Goal: Task Accomplishment & Management: Manage account settings

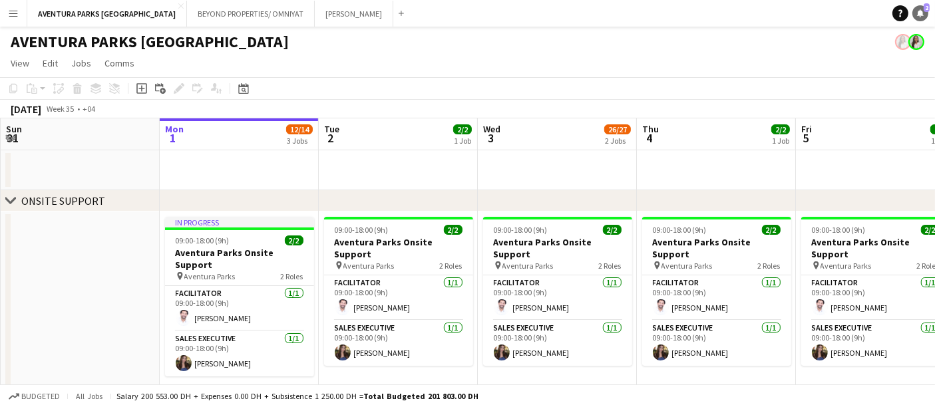
click at [926, 14] on link "Notifications 2" at bounding box center [920, 13] width 16 height 16
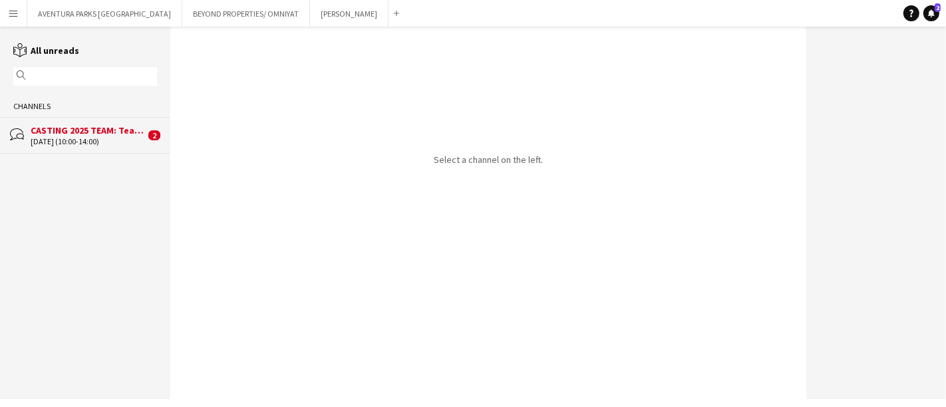
click at [81, 137] on div "[DATE] (10:00-14:00)" at bounding box center [88, 141] width 114 height 9
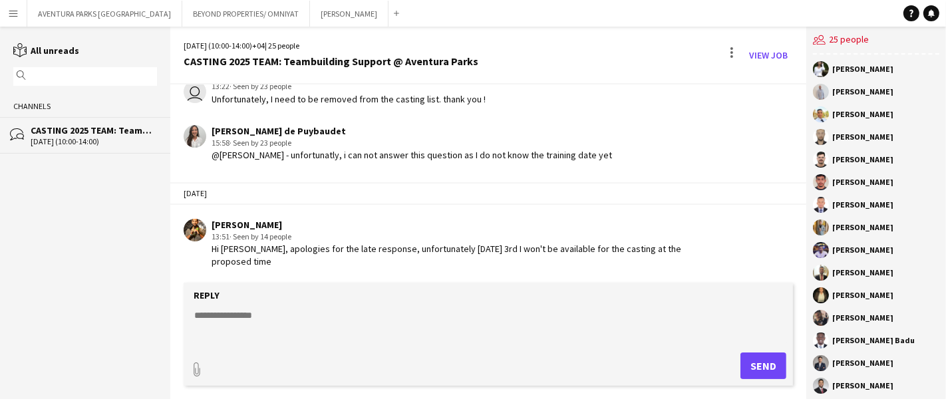
scroll to position [1227, 0]
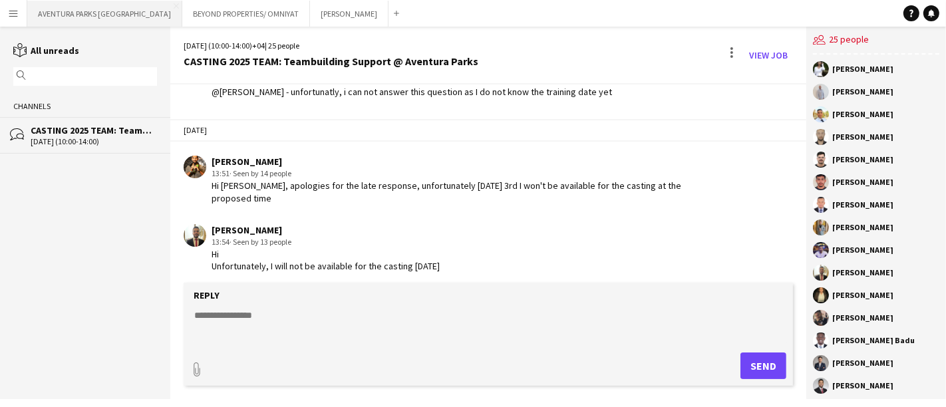
click at [115, 11] on button "AVENTURA PARKS DUBAI Close" at bounding box center [104, 14] width 155 height 26
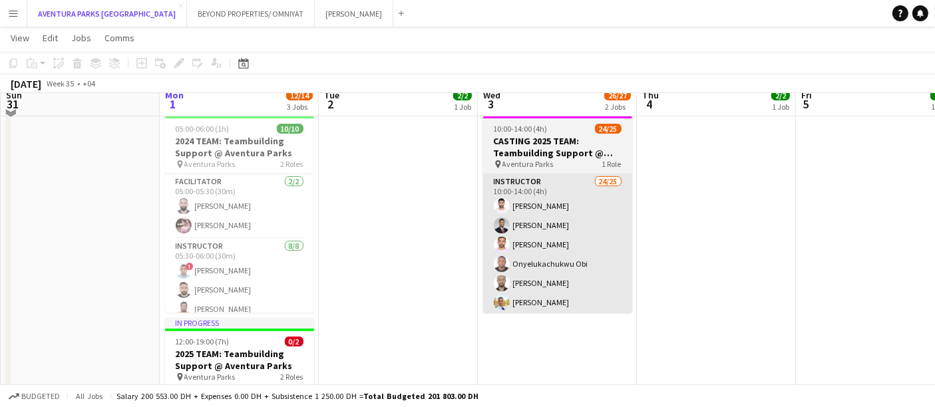
scroll to position [296, 0]
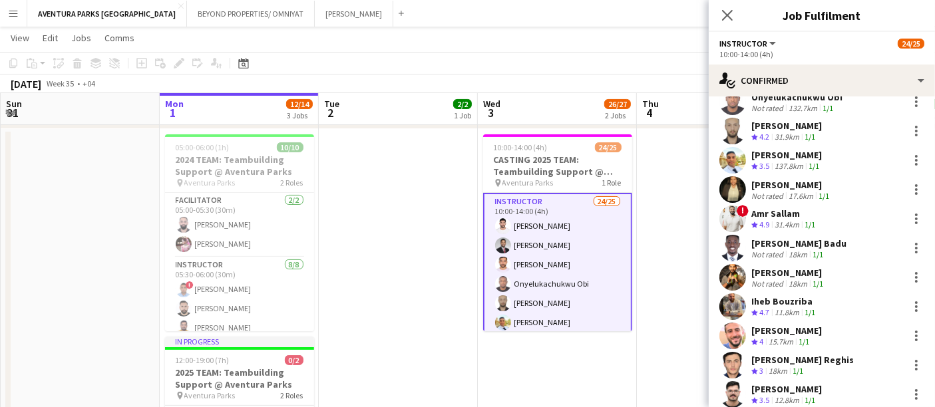
scroll to position [222, 0]
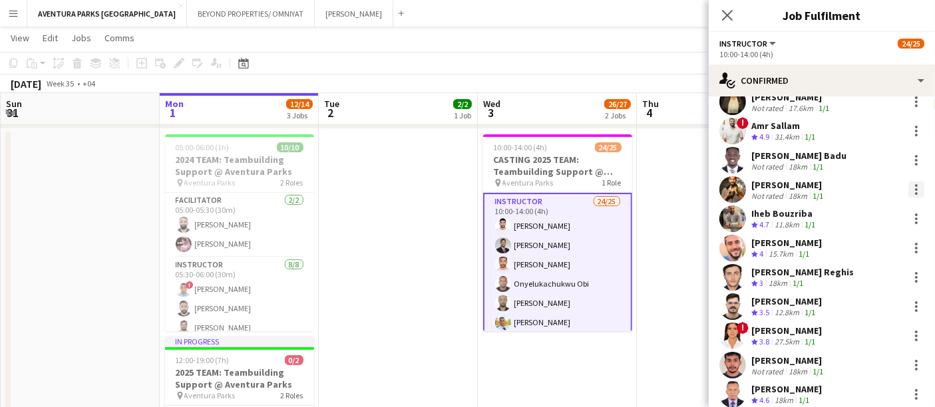
click at [908, 184] on div at bounding box center [916, 190] width 16 height 16
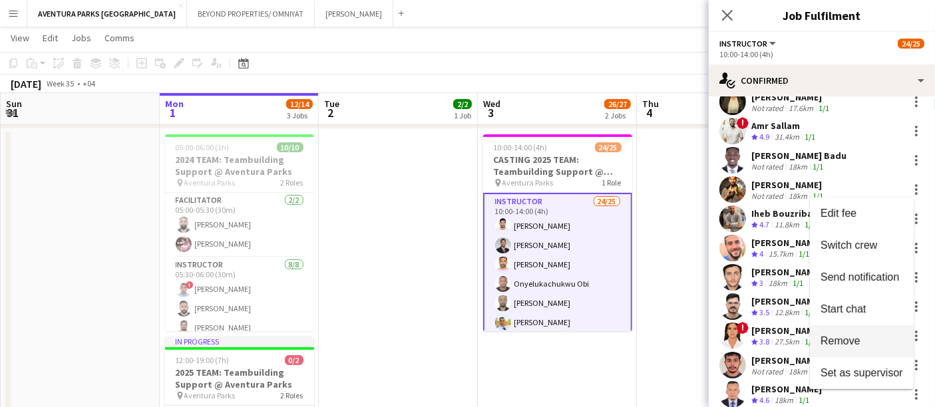
click at [875, 333] on button "Remove" at bounding box center [862, 341] width 104 height 32
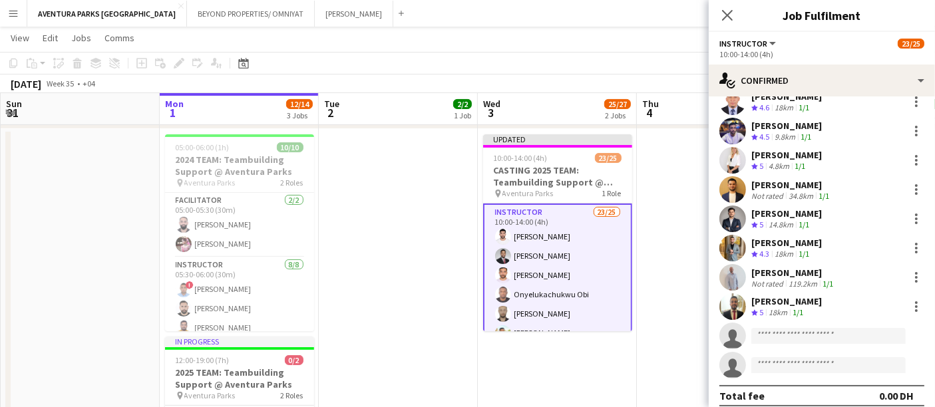
scroll to position [494, 0]
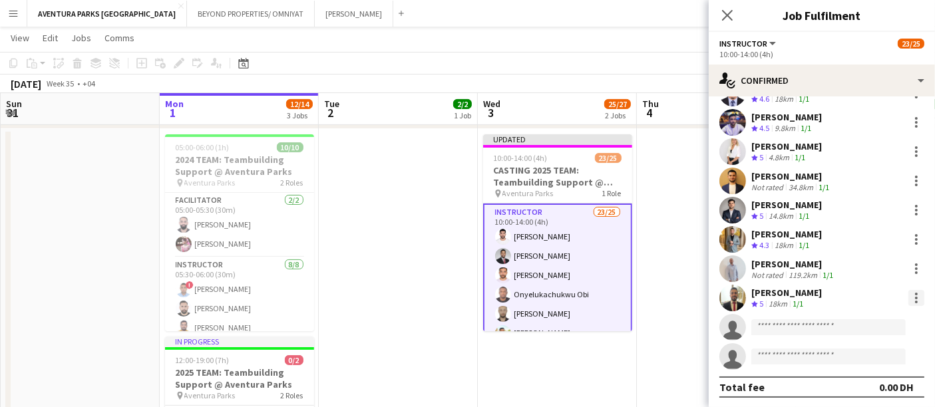
click at [908, 291] on div at bounding box center [916, 298] width 16 height 16
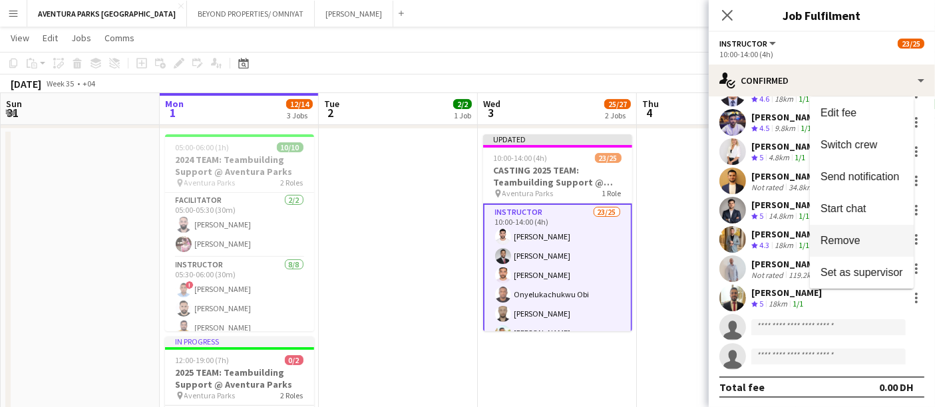
click at [894, 241] on span "Remove" at bounding box center [862, 240] width 83 height 12
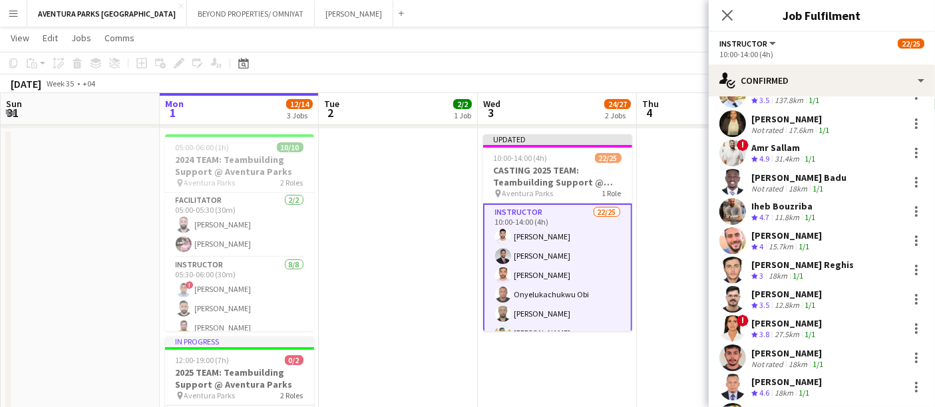
scroll to position [198, 0]
click at [616, 52] on app-toolbar "Copy Paste Paste Ctrl+V Paste with crew Ctrl+Shift+V Paste linked Job [GEOGRAPH…" at bounding box center [467, 63] width 935 height 23
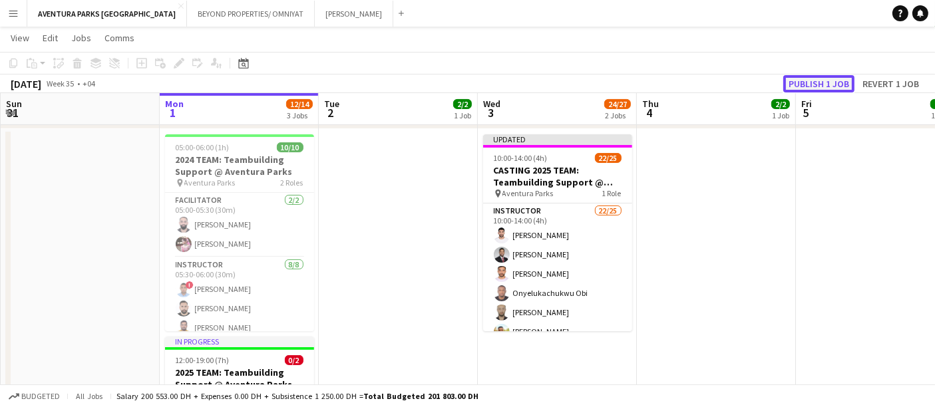
click at [821, 82] on button "Publish 1 job" at bounding box center [818, 83] width 71 height 17
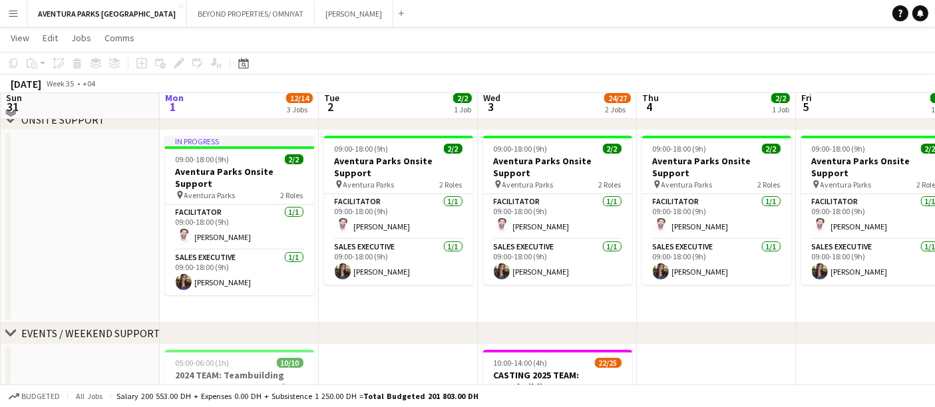
scroll to position [74, 0]
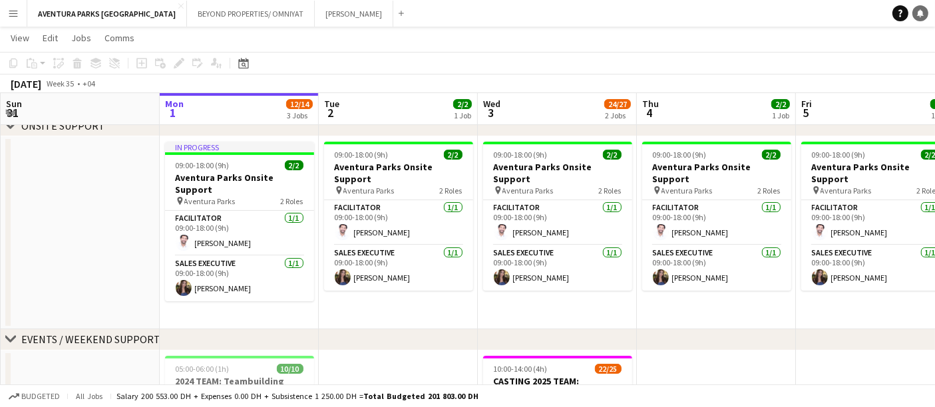
click at [918, 15] on icon at bounding box center [920, 12] width 7 height 7
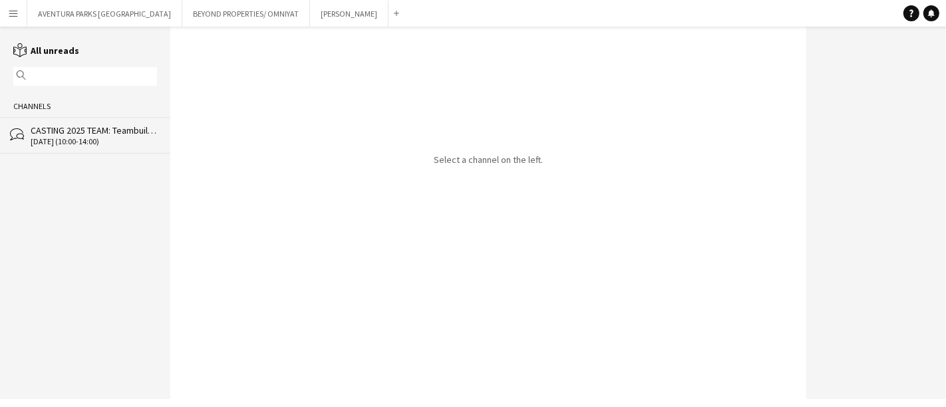
click at [81, 136] on div "CASTING 2025 TEAM: Teambuilding Support @ Aventura Parks" at bounding box center [94, 130] width 126 height 12
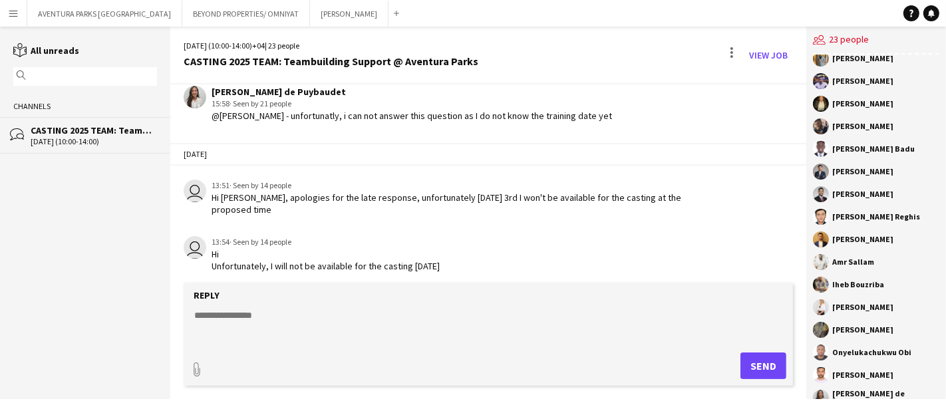
scroll to position [188, 0]
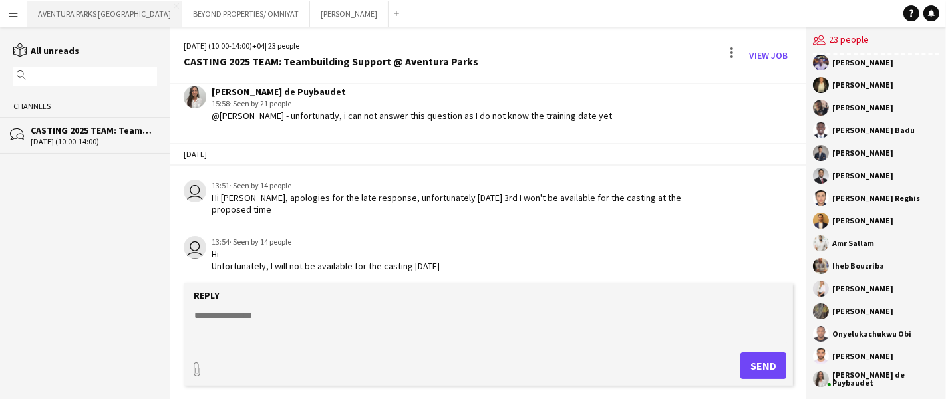
click at [69, 14] on button "AVENTURA PARKS DUBAI Close" at bounding box center [104, 14] width 155 height 26
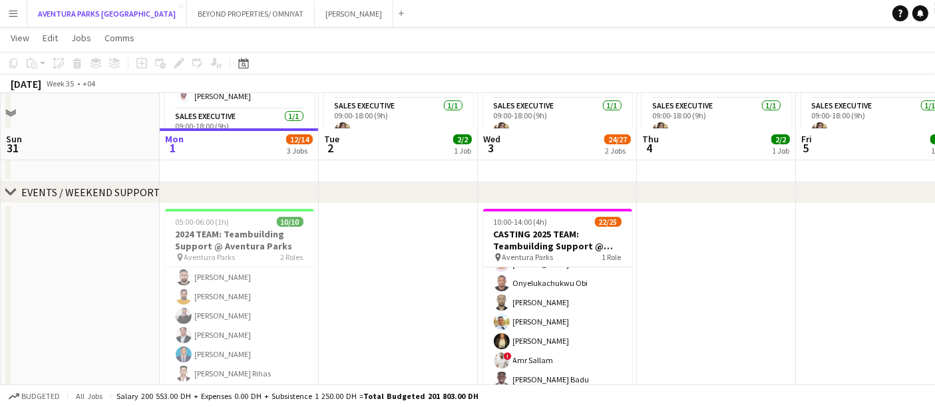
scroll to position [212, 0]
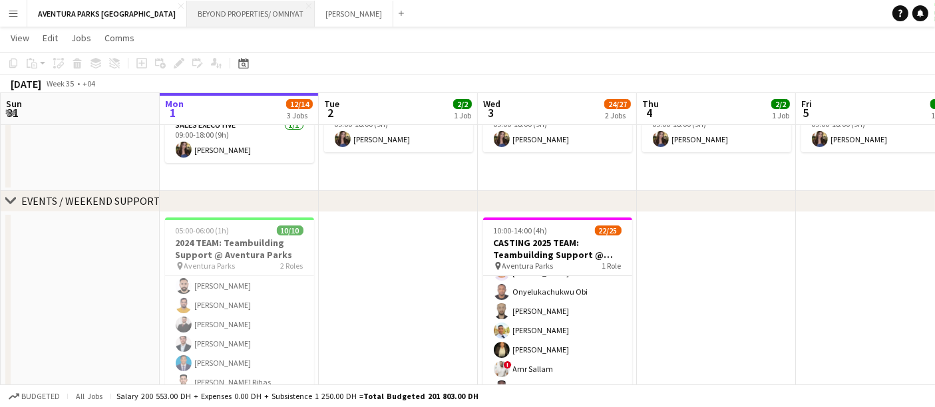
click at [187, 14] on button "BEYOND PROPERTIES/ OMNIYAT Close" at bounding box center [251, 14] width 128 height 26
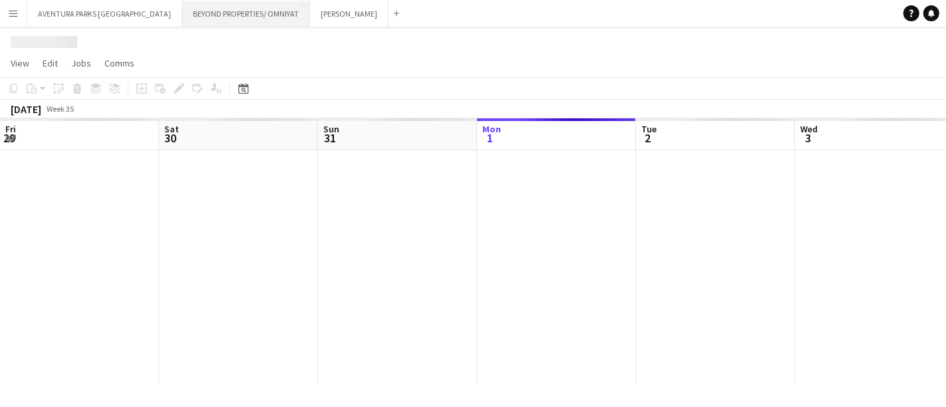
scroll to position [0, 317]
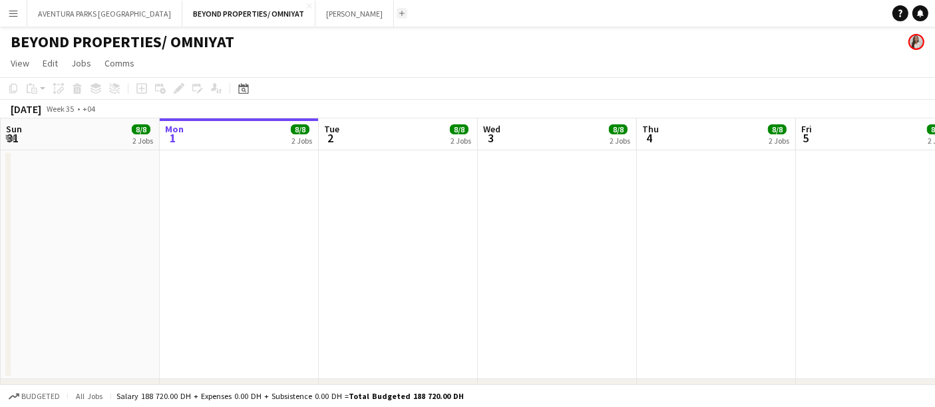
click at [397, 14] on button "Add" at bounding box center [402, 13] width 11 height 11
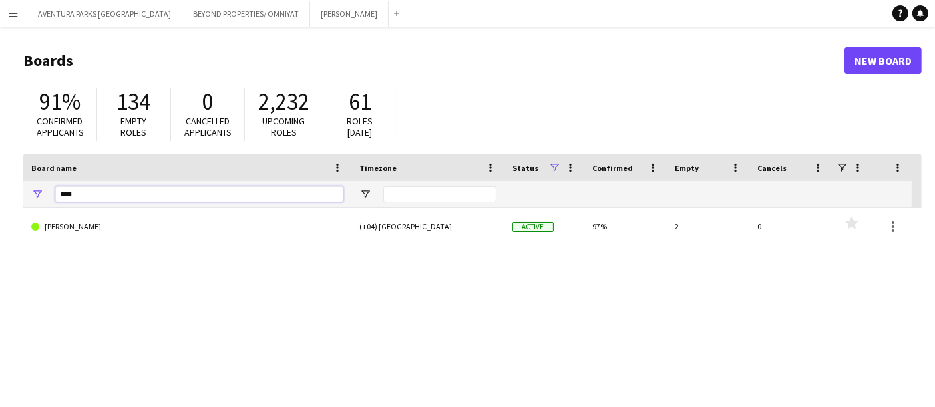
drag, startPoint x: 99, startPoint y: 200, endPoint x: 54, endPoint y: 203, distance: 44.7
click at [54, 203] on div "****" at bounding box center [187, 194] width 328 height 27
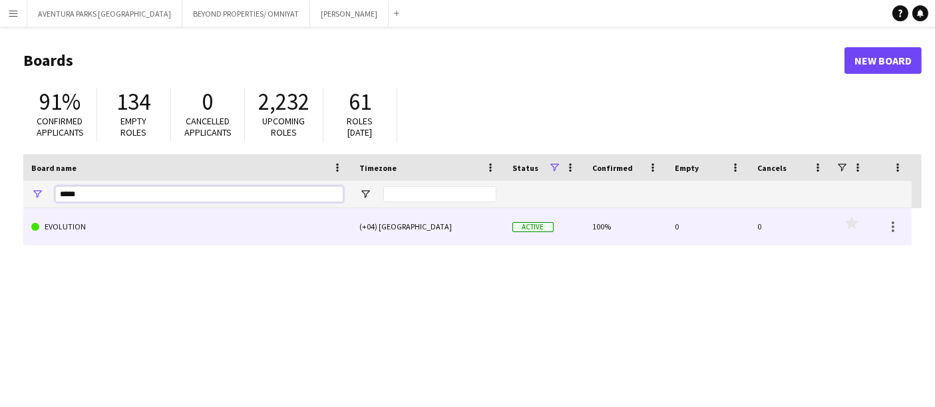
type input "*****"
click at [124, 224] on link "EVOLUTION" at bounding box center [187, 226] width 312 height 37
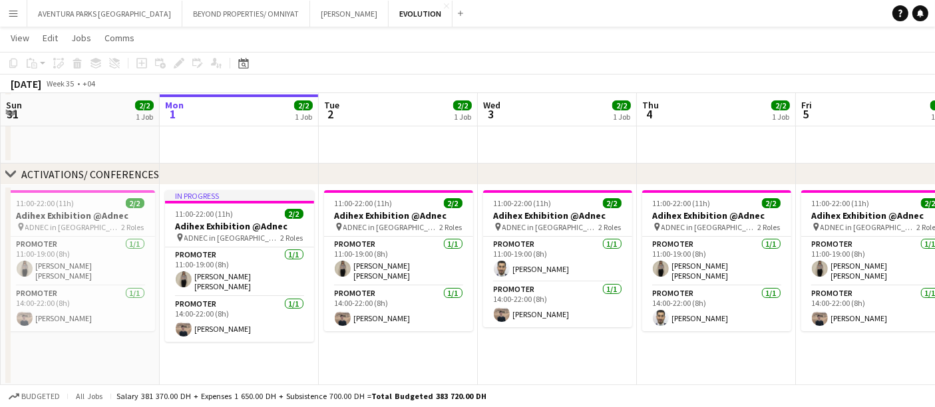
scroll to position [87, 0]
click at [89, 206] on div "11:00-22:00 (11h) 2/2" at bounding box center [80, 203] width 149 height 10
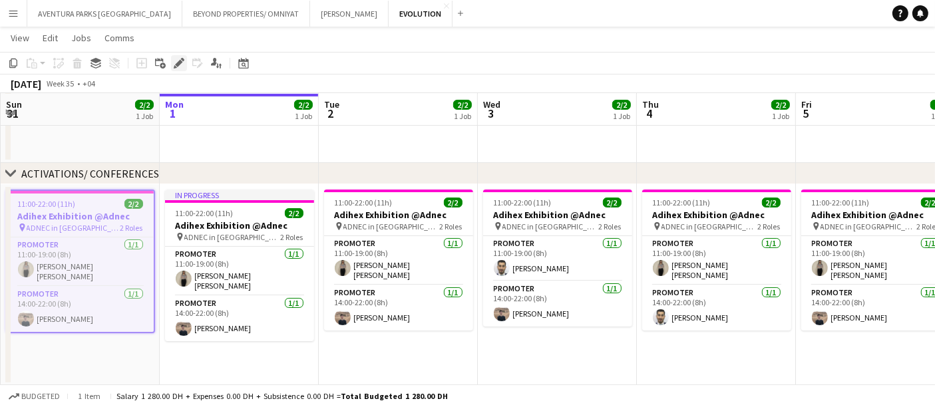
click at [180, 62] on icon at bounding box center [178, 63] width 7 height 7
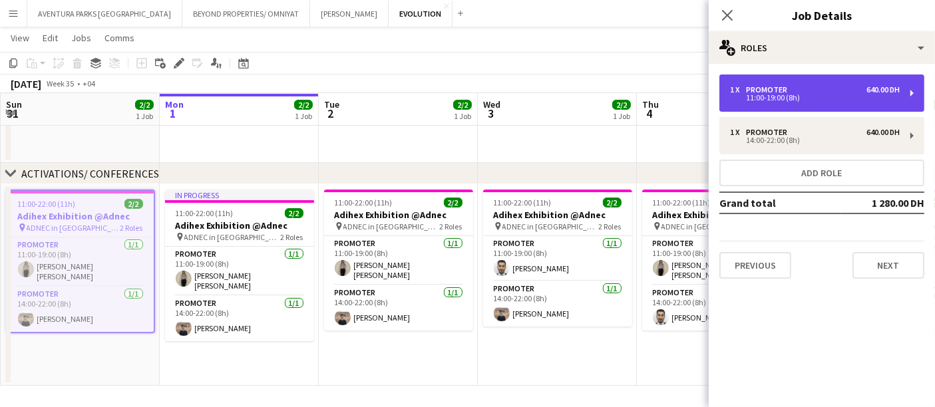
click at [842, 102] on div "1 x Promoter 640.00 DH 11:00-19:00 (8h)" at bounding box center [821, 93] width 205 height 37
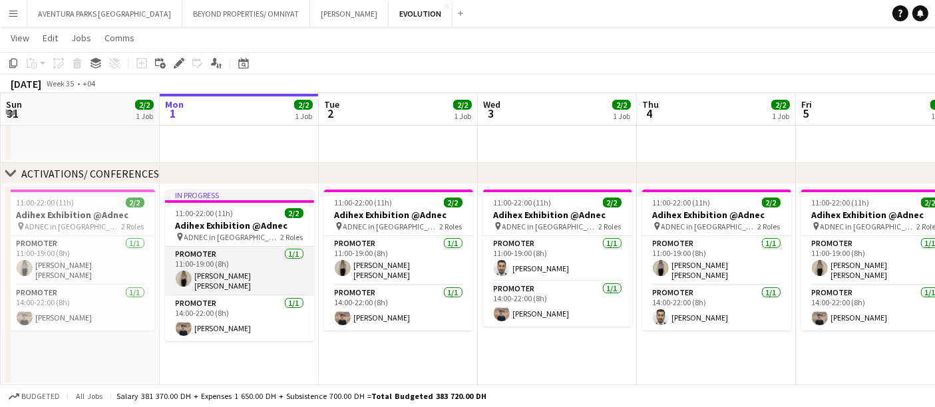
click at [217, 256] on app-card-role "Promoter [DATE] 11:00-19:00 (8h) [PERSON_NAME] [PERSON_NAME]" at bounding box center [239, 271] width 149 height 49
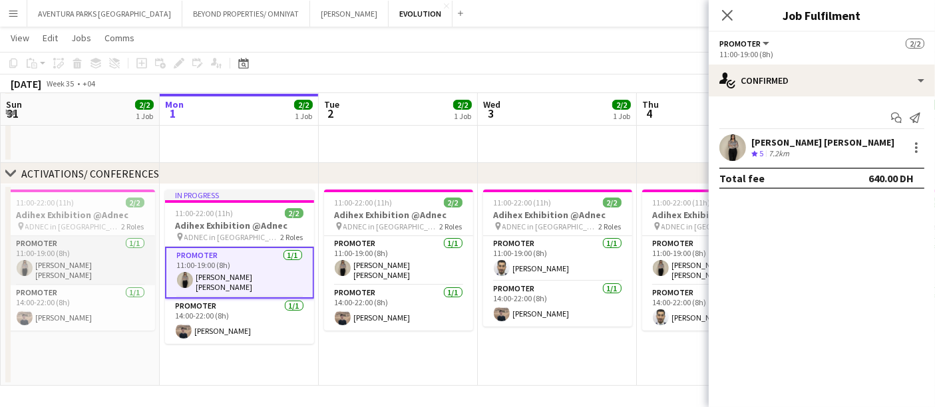
click at [62, 256] on app-card-role "Promoter [DATE] 11:00-19:00 (8h) [PERSON_NAME] [PERSON_NAME]" at bounding box center [80, 260] width 149 height 49
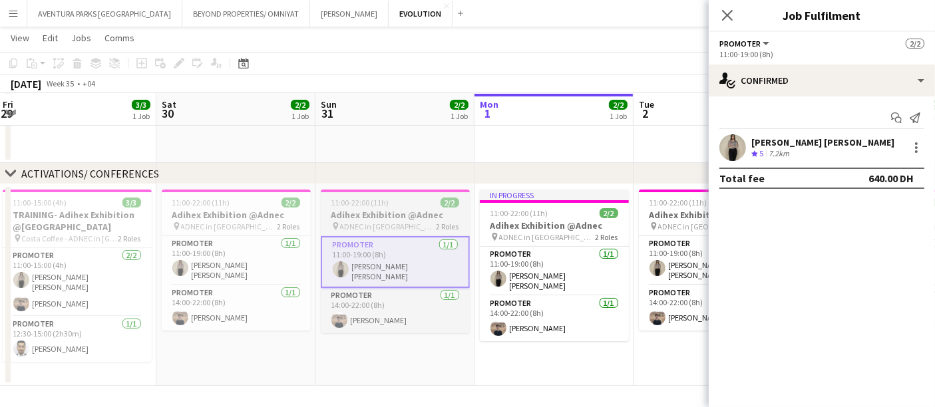
scroll to position [0, 319]
click at [71, 324] on app-card-role "Promoter [DATE] 12:30-15:00 (2h30m) [PERSON_NAME]" at bounding box center [78, 339] width 149 height 45
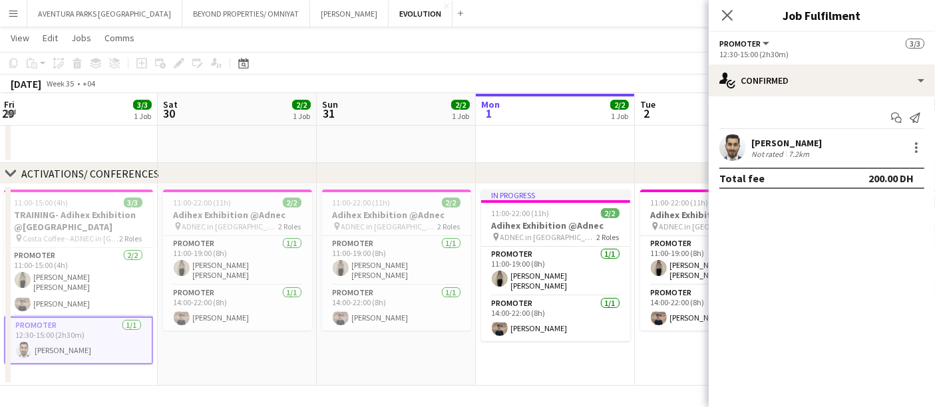
click at [810, 148] on div "[PERSON_NAME]" at bounding box center [786, 143] width 71 height 12
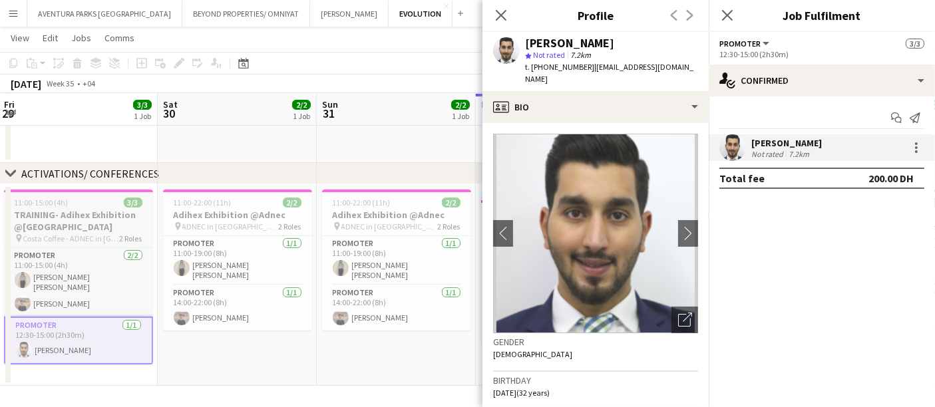
click at [95, 219] on h3 "TRAINING- Adihex Exhibition @[GEOGRAPHIC_DATA]" at bounding box center [78, 221] width 149 height 24
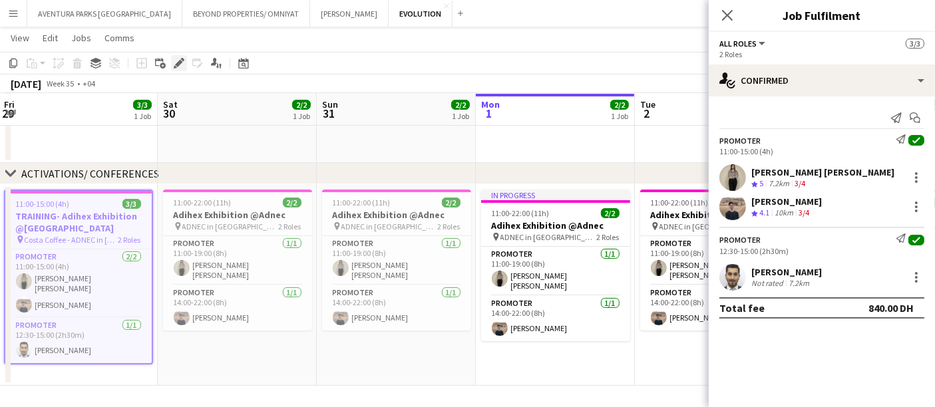
click at [178, 60] on icon "Edit" at bounding box center [179, 63] width 11 height 11
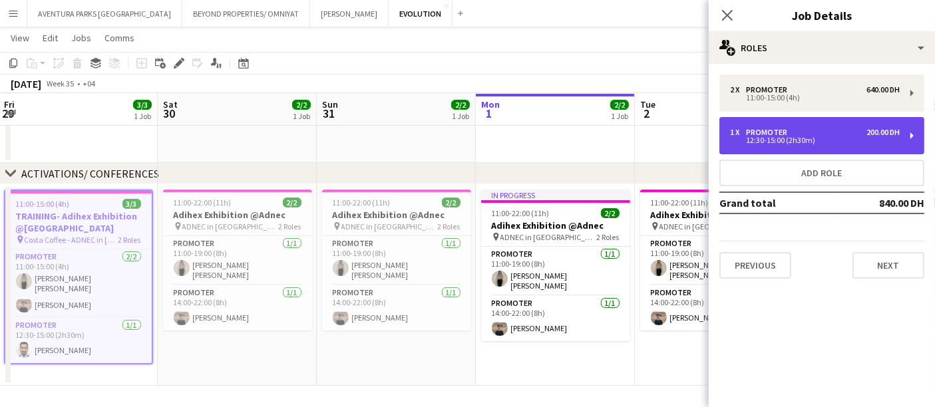
click at [825, 134] on div "1 x Promoter 200.00 DH" at bounding box center [815, 132] width 170 height 9
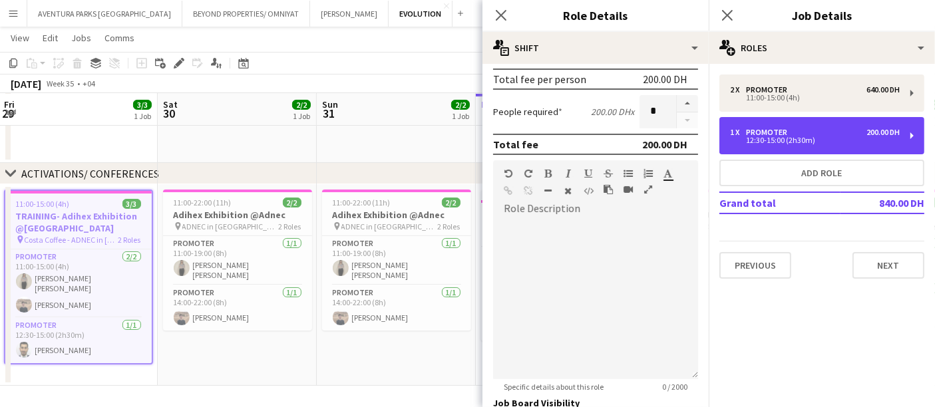
scroll to position [421, 0]
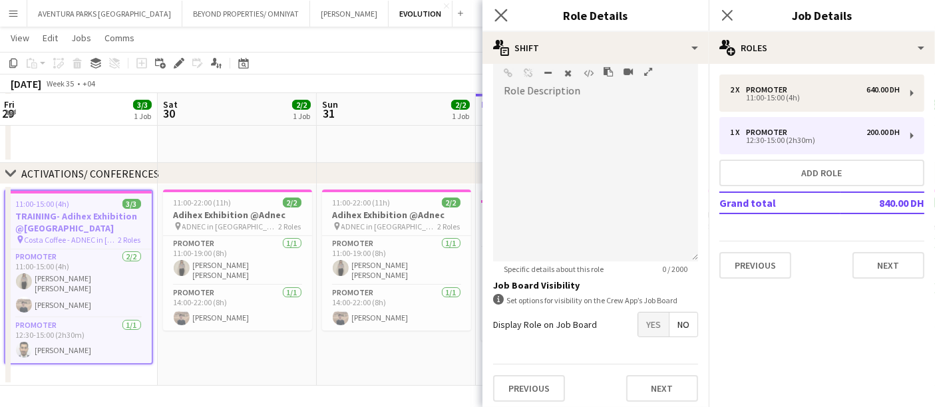
click at [494, 16] on app-icon "Close pop-in" at bounding box center [501, 15] width 19 height 19
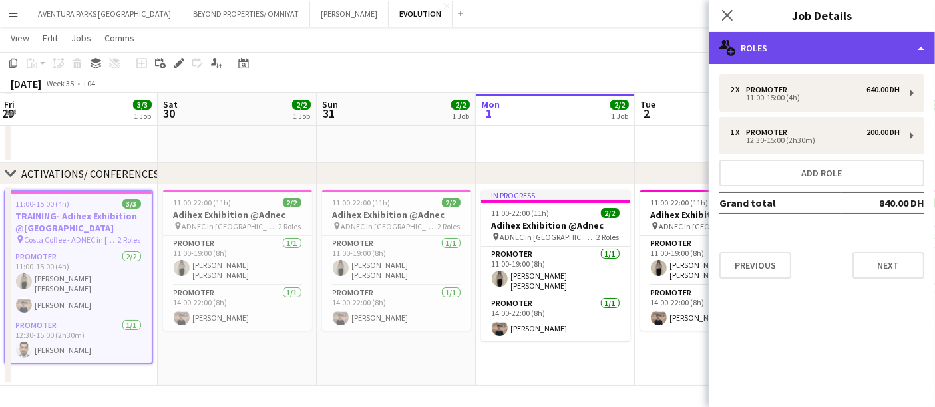
click at [847, 45] on div "multiple-users-add Roles" at bounding box center [822, 48] width 226 height 32
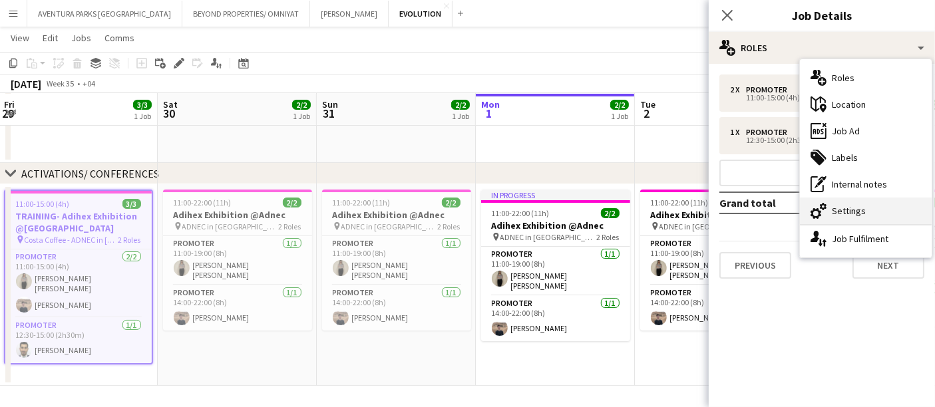
click at [849, 208] on div "cog-double-3 Settings" at bounding box center [866, 211] width 132 height 27
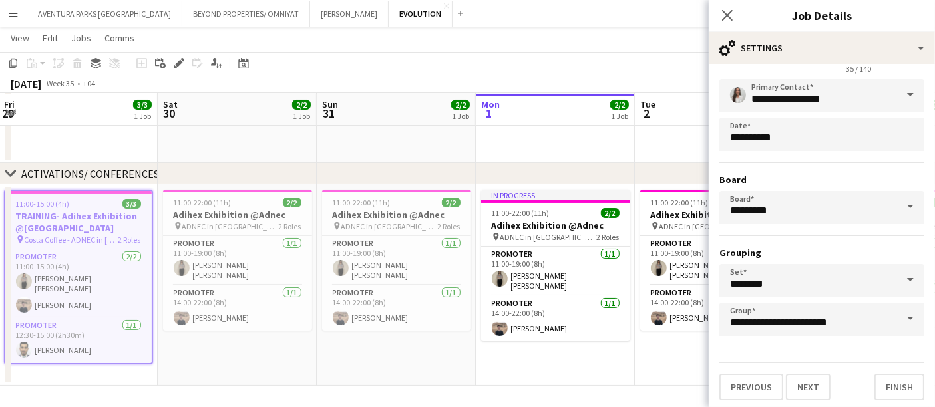
scroll to position [0, 0]
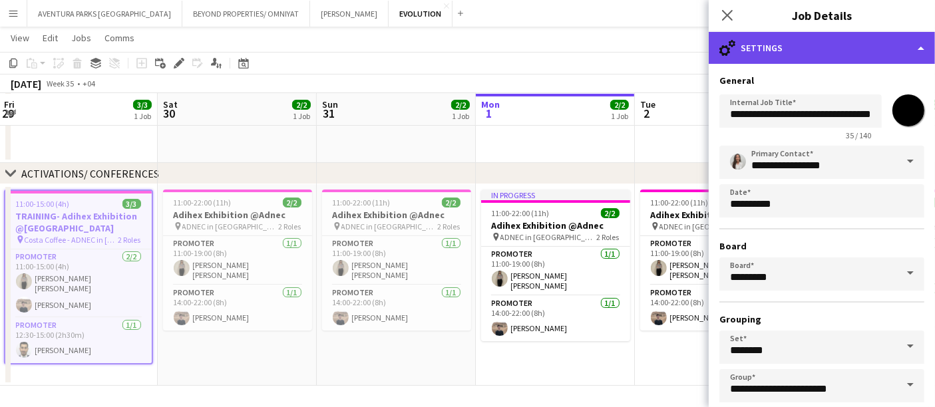
click at [749, 39] on div "cog-double-3 Settings" at bounding box center [822, 48] width 226 height 32
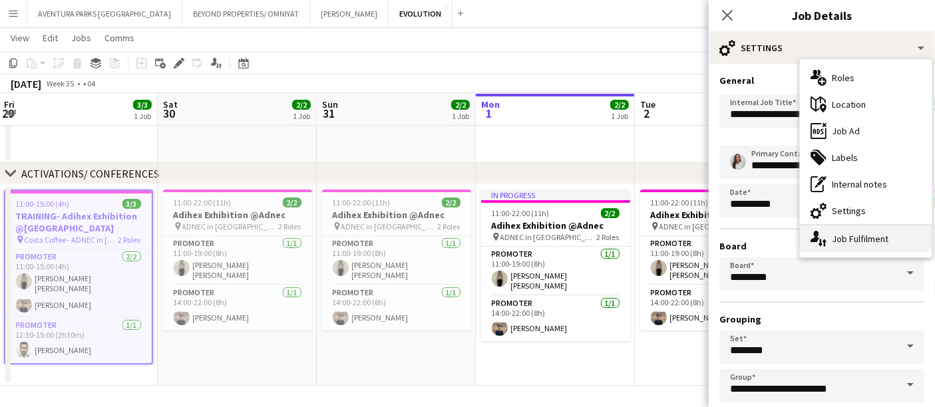
click at [844, 240] on div "single-neutral-actions-up-down Job Fulfilment" at bounding box center [866, 239] width 132 height 27
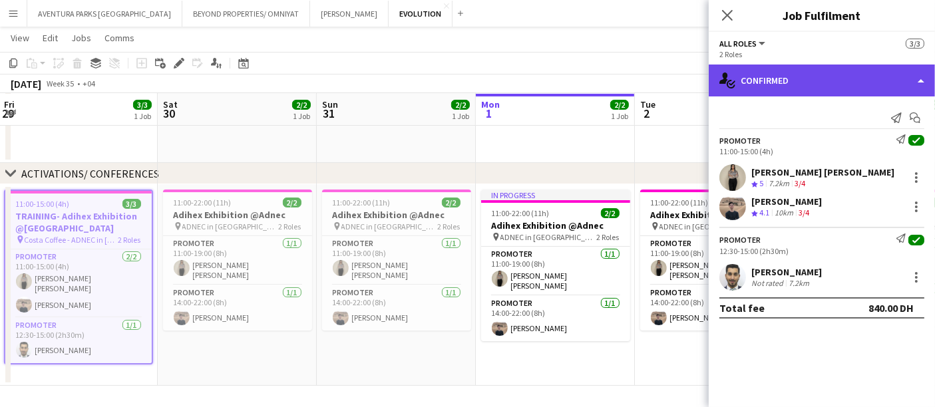
click at [829, 78] on div "single-neutral-actions-check-2 Confirmed" at bounding box center [822, 81] width 226 height 32
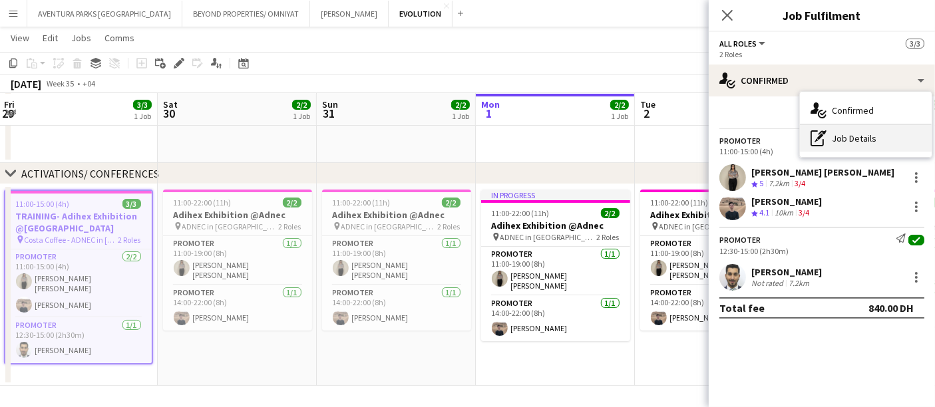
click at [835, 136] on div "pen-write Job Details" at bounding box center [866, 138] width 132 height 27
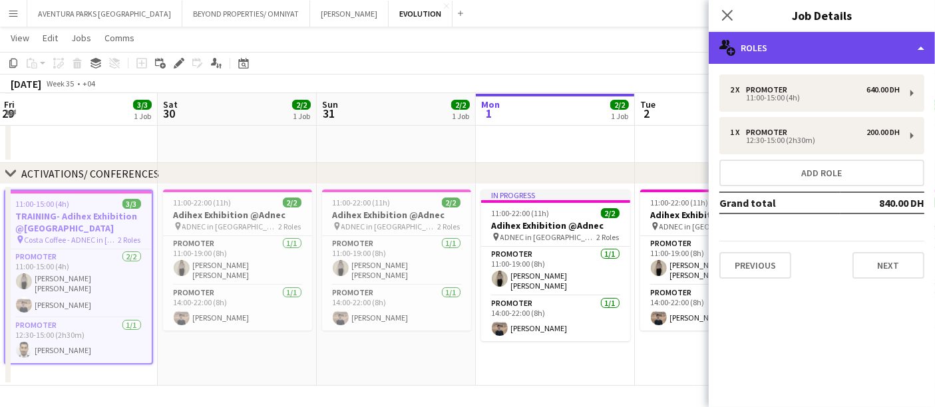
click at [857, 50] on div "multiple-users-add Roles" at bounding box center [822, 48] width 226 height 32
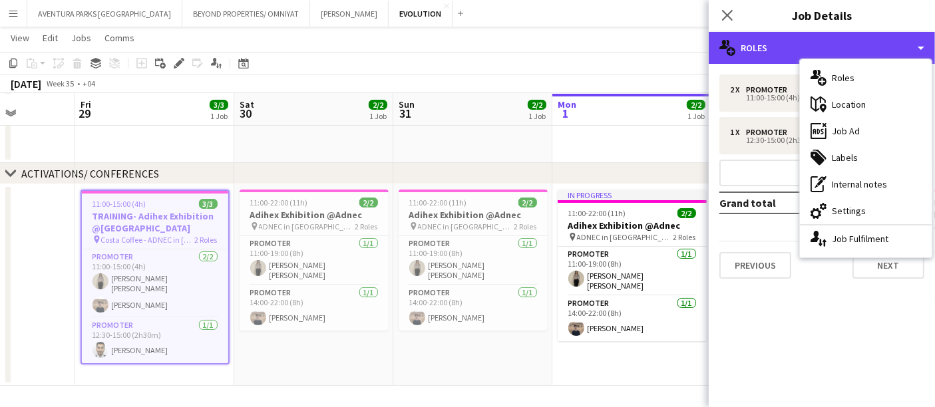
scroll to position [0, 387]
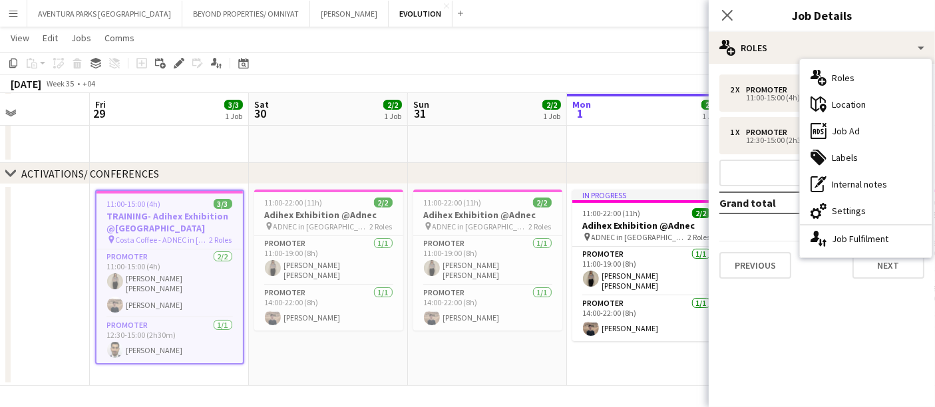
click at [297, 132] on app-date-cell at bounding box center [328, 143] width 159 height 40
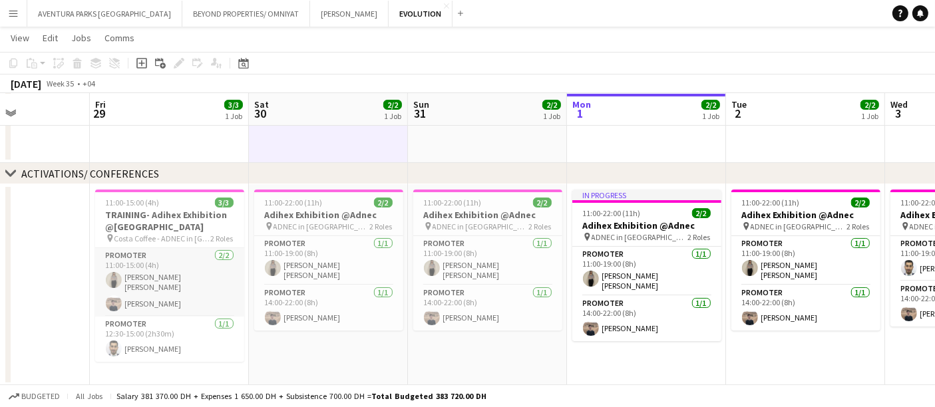
click at [158, 251] on app-card-role "Promoter [DATE] 11:00-15:00 (4h) [PERSON_NAME]" at bounding box center [169, 282] width 149 height 69
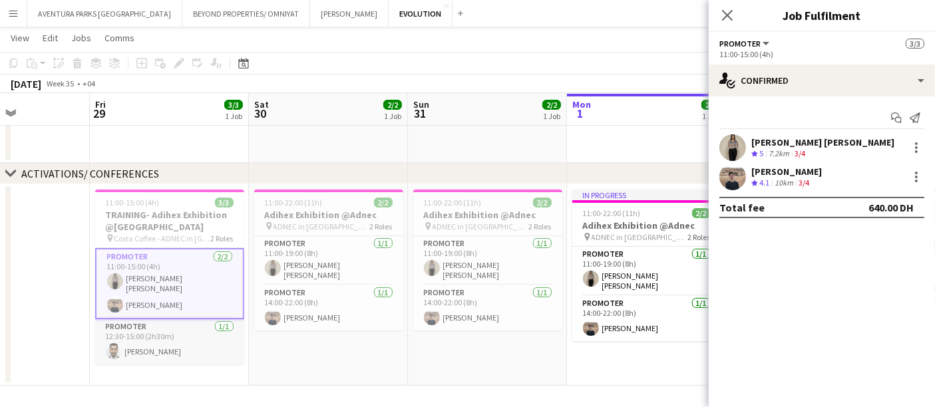
click at [154, 337] on app-card-role "Promoter [DATE] 12:30-15:00 (2h30m) [PERSON_NAME]" at bounding box center [169, 341] width 149 height 45
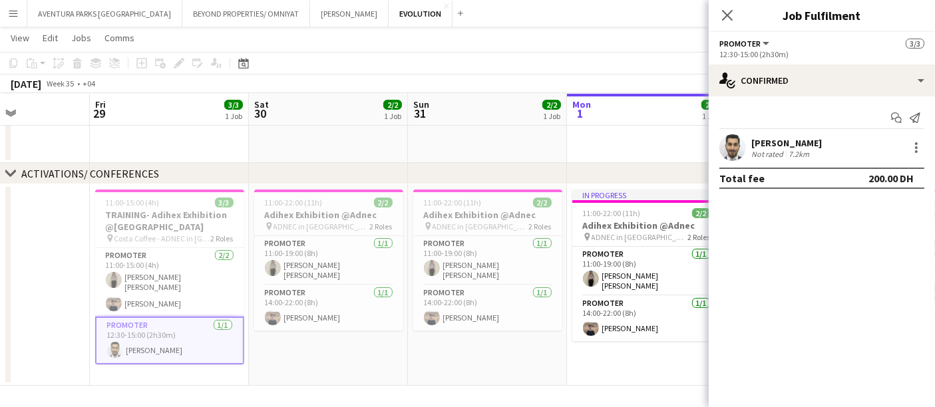
click at [732, 48] on span "Promoter" at bounding box center [739, 44] width 41 height 10
click at [813, 166] on app-confirmed-crew "[PERSON_NAME] Not rated 7.2km Total fee 200.00 DH" at bounding box center [822, 161] width 226 height 55
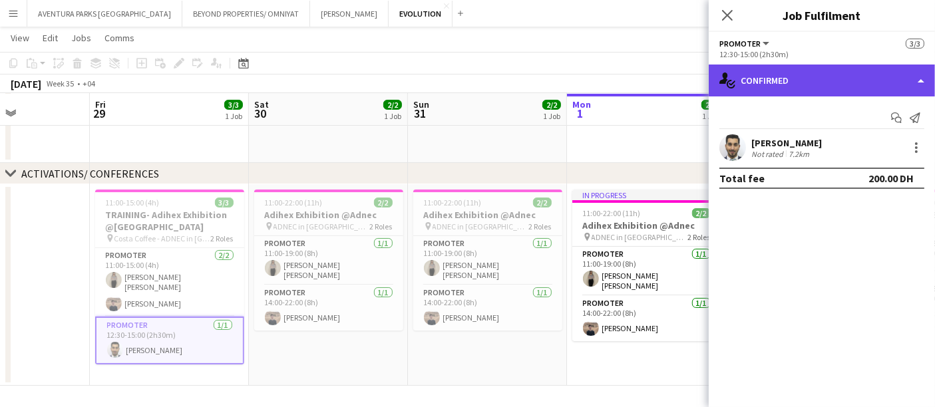
click at [916, 81] on div "single-neutral-actions-check-2 Confirmed" at bounding box center [822, 81] width 226 height 32
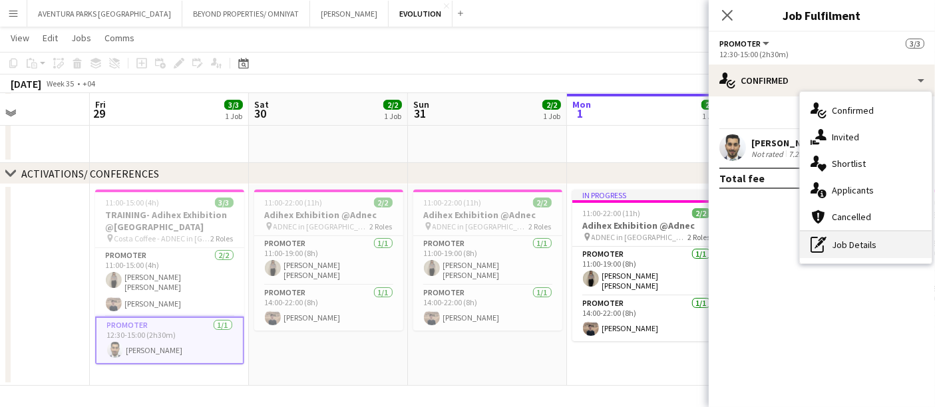
click at [851, 248] on div "pen-write Job Details" at bounding box center [866, 245] width 132 height 27
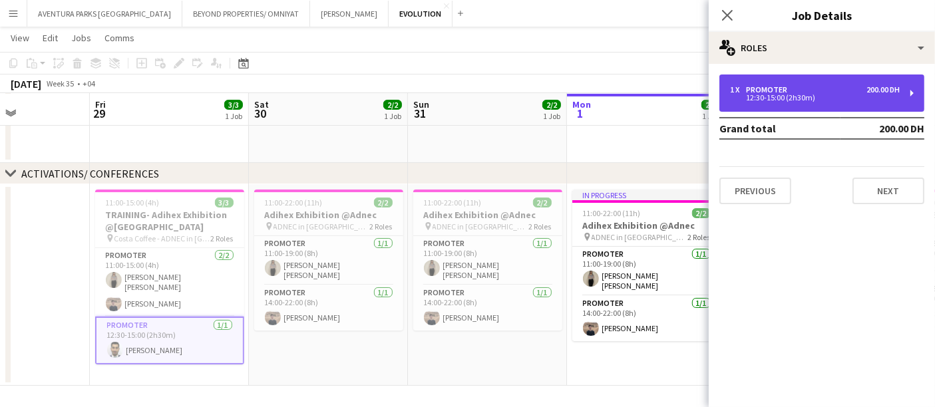
click at [823, 93] on div "1 x Promoter 200.00 DH" at bounding box center [815, 89] width 170 height 9
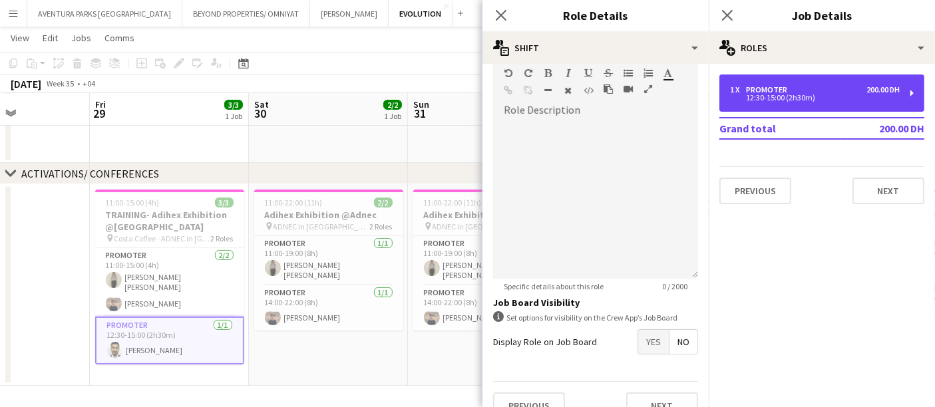
scroll to position [421, 0]
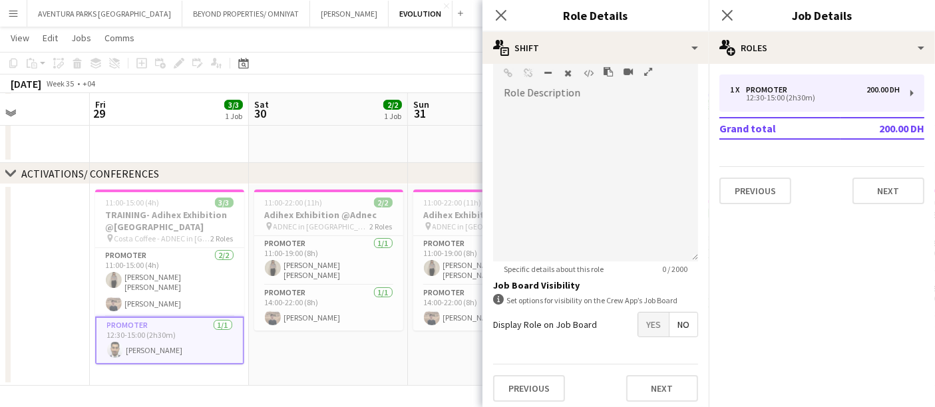
click at [444, 70] on app-toolbar "Copy Paste Paste Ctrl+V Paste with crew Ctrl+Shift+V Paste linked Job [GEOGRAPH…" at bounding box center [467, 63] width 935 height 23
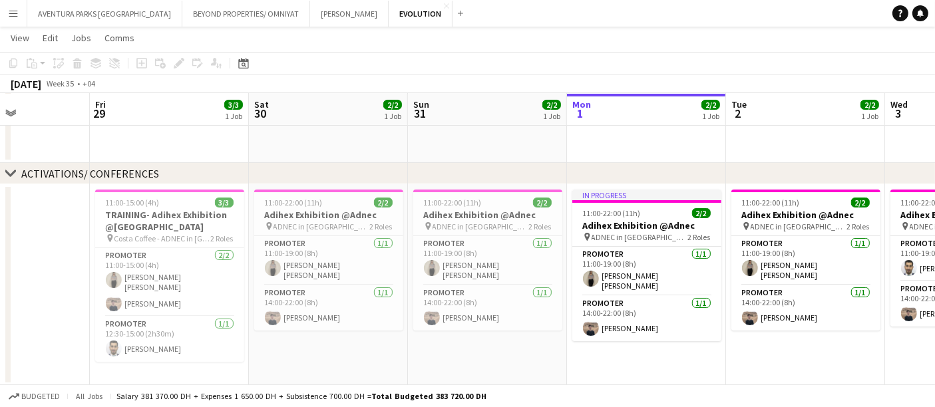
click at [13, 10] on app-icon "Menu" at bounding box center [13, 13] width 11 height 11
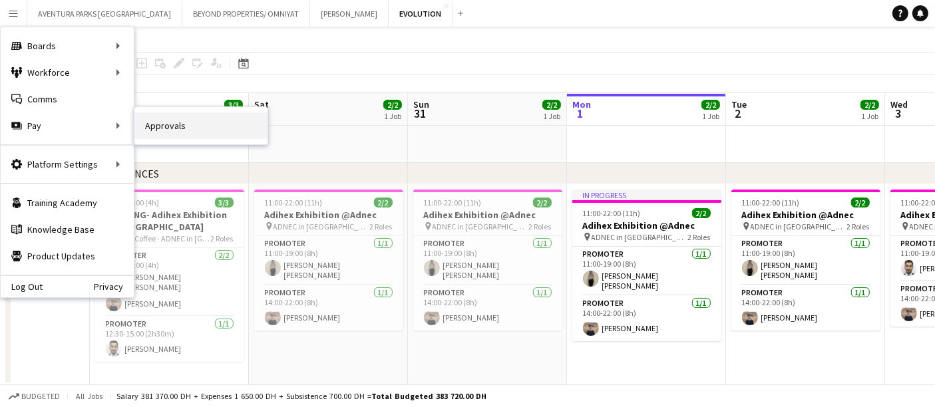
click at [152, 128] on link "Approvals" at bounding box center [200, 125] width 133 height 27
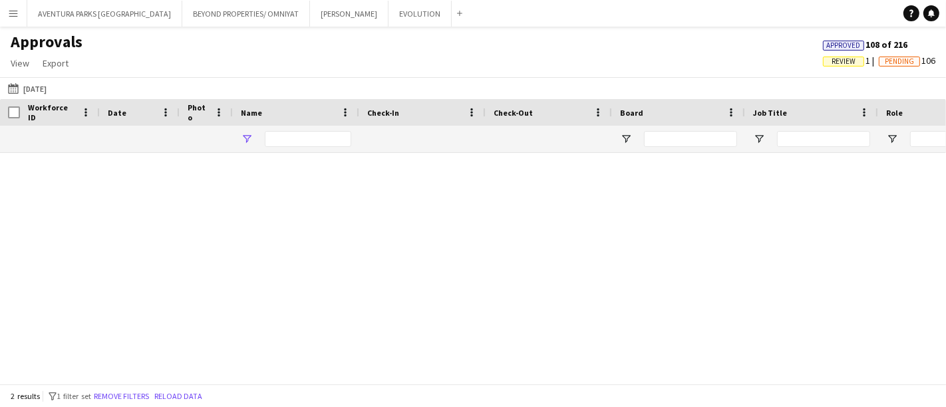
type input "******"
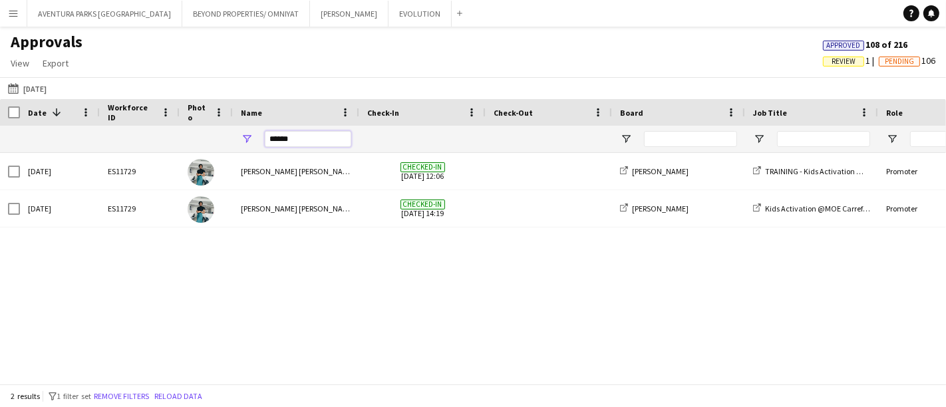
drag, startPoint x: 302, startPoint y: 140, endPoint x: 258, endPoint y: 140, distance: 43.9
click at [258, 140] on div "******" at bounding box center [296, 139] width 126 height 27
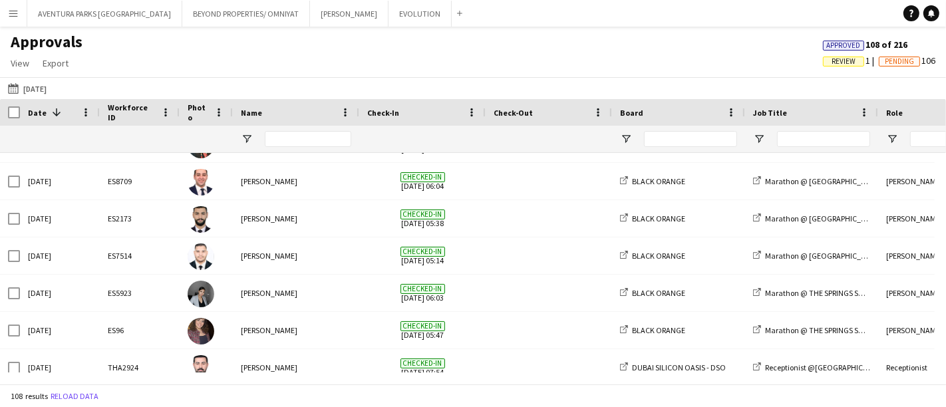
click at [452, 19] on div "Add" at bounding box center [460, 13] width 16 height 27
click at [455, 8] on button "Add" at bounding box center [460, 13] width 11 height 11
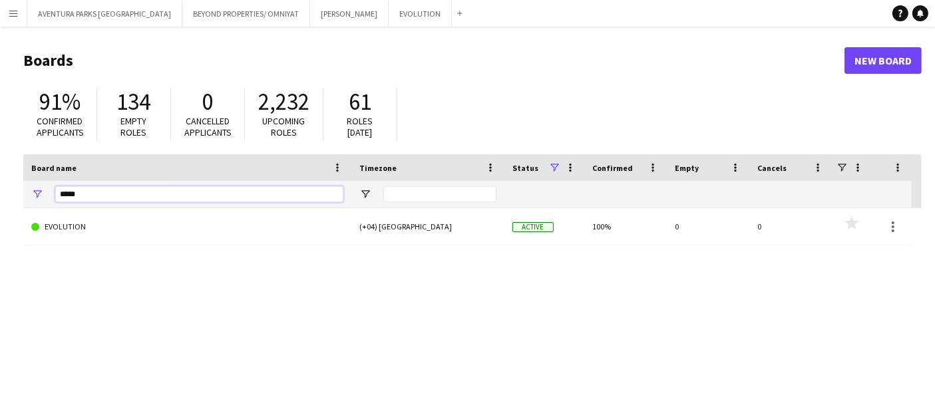
click at [162, 193] on input "*****" at bounding box center [199, 194] width 288 height 16
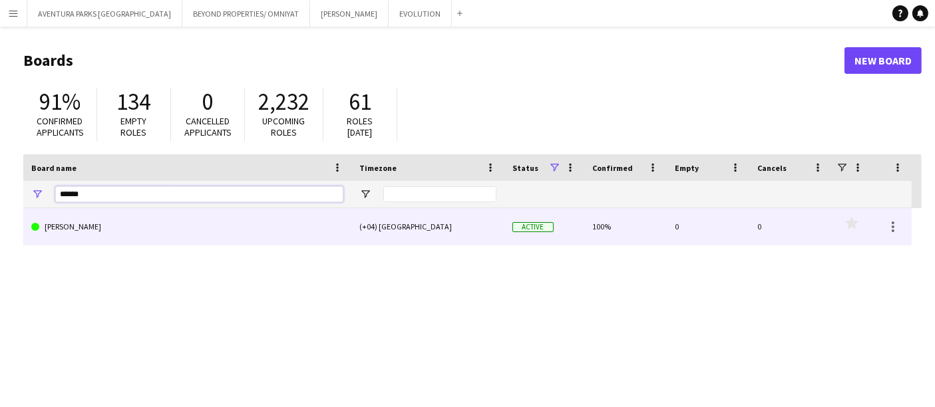
type input "******"
click at [323, 237] on link "[PERSON_NAME]" at bounding box center [187, 226] width 312 height 37
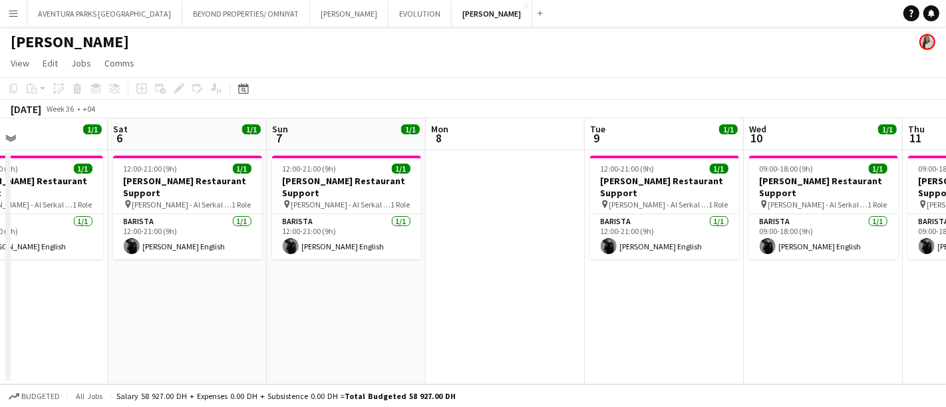
scroll to position [0, 531]
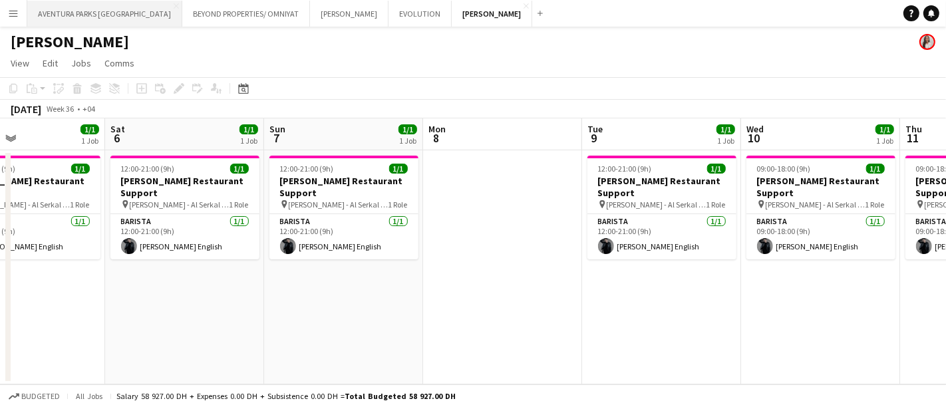
click at [89, 10] on button "AVENTURA PARKS DUBAI Close" at bounding box center [104, 14] width 155 height 26
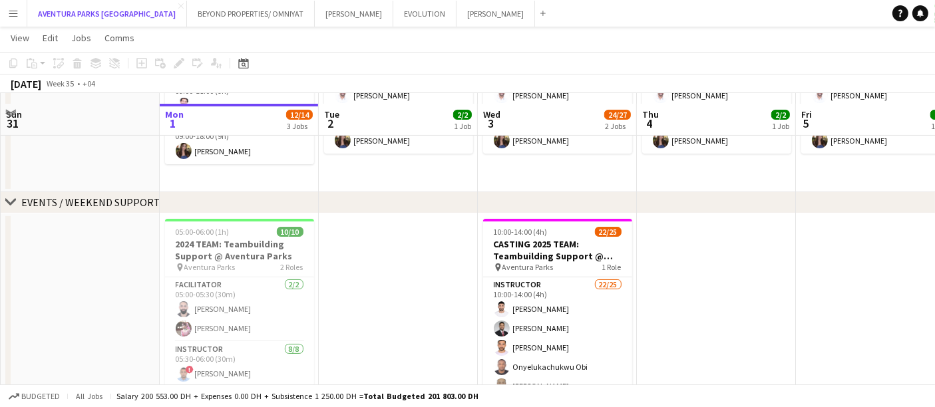
scroll to position [222, 0]
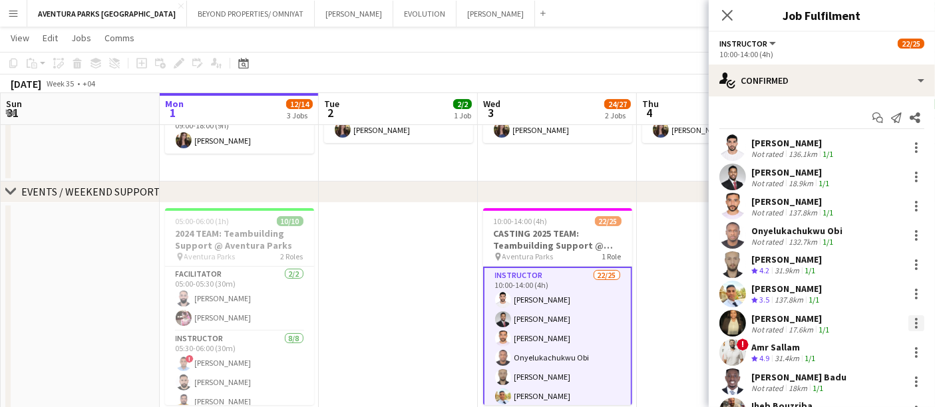
click at [908, 319] on div at bounding box center [916, 323] width 16 height 16
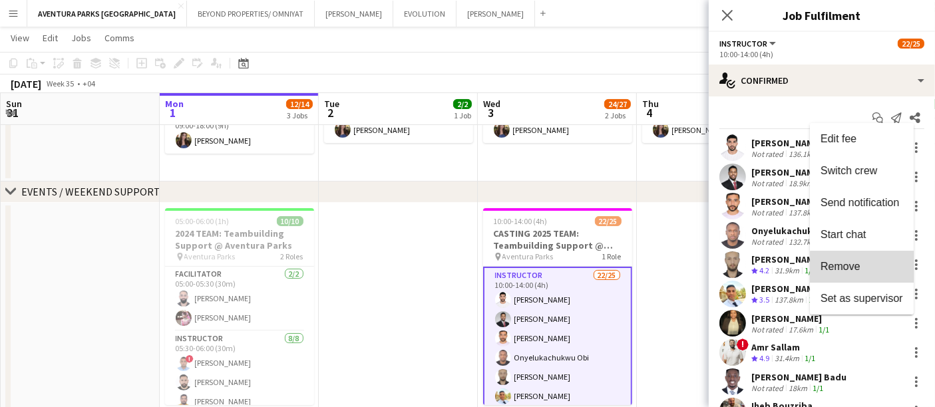
click at [875, 268] on span "Remove" at bounding box center [862, 267] width 83 height 12
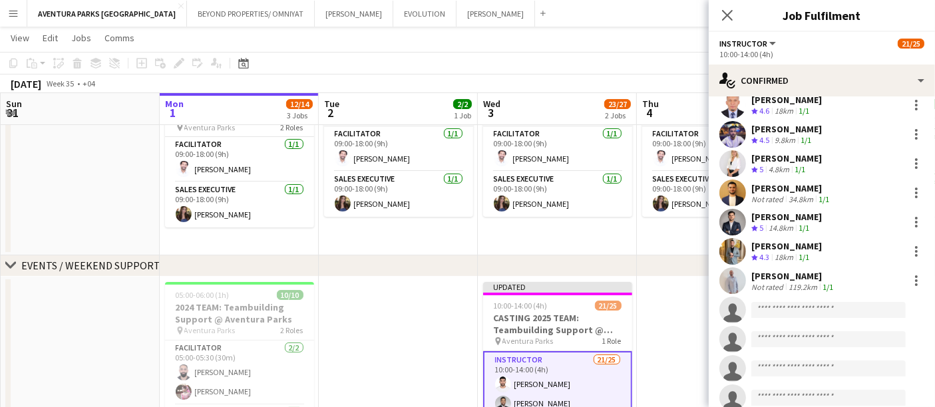
scroll to position [494, 0]
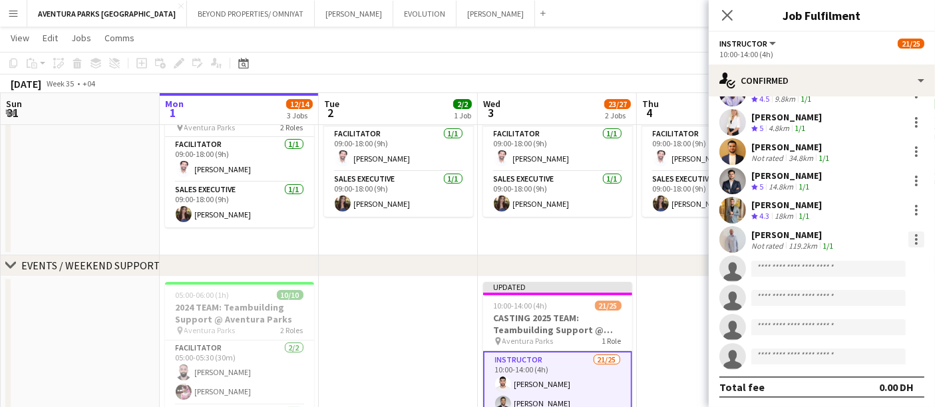
click at [908, 236] on div at bounding box center [916, 240] width 16 height 16
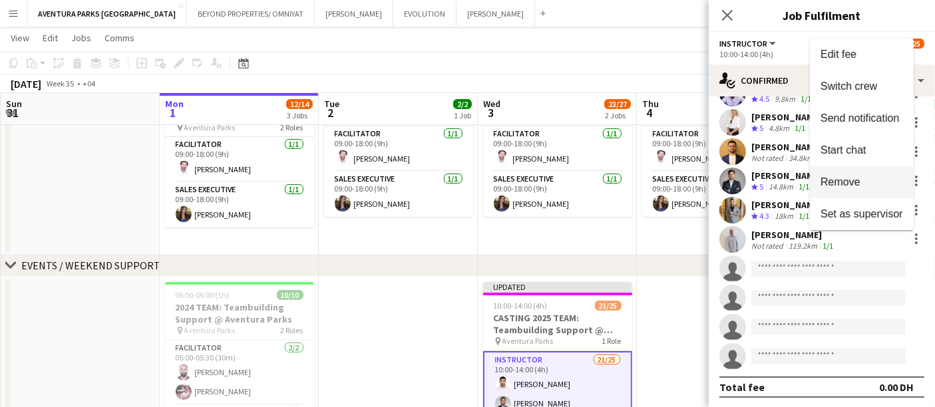
click at [869, 181] on span "Remove" at bounding box center [862, 182] width 83 height 12
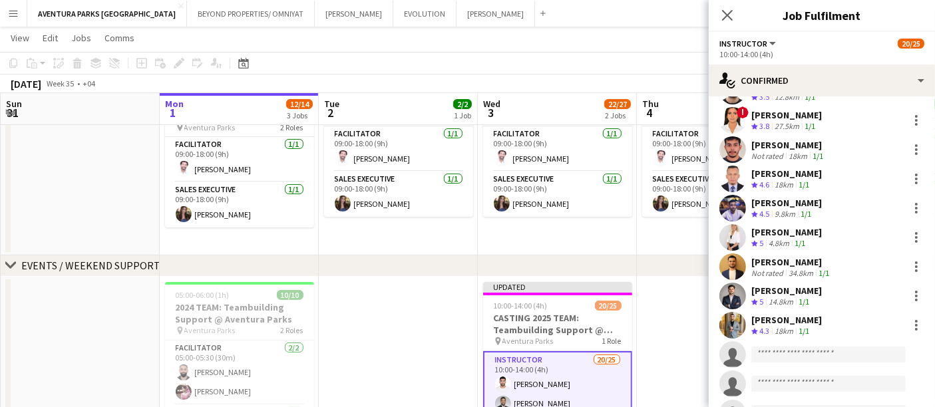
scroll to position [346, 0]
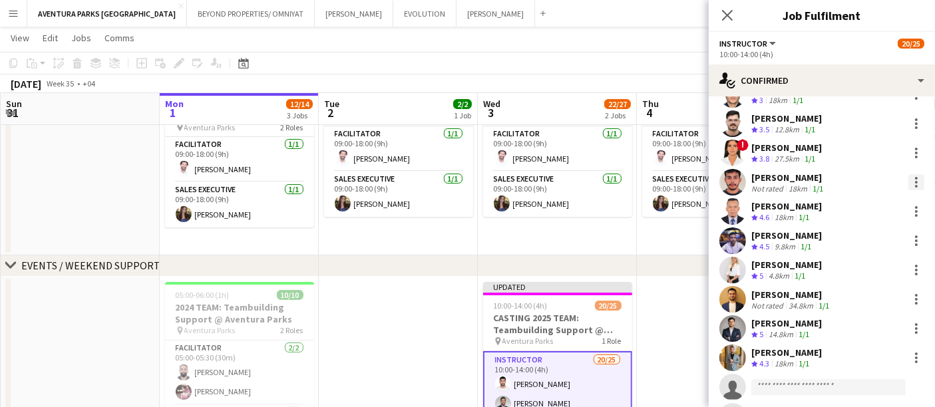
click at [908, 181] on div at bounding box center [916, 182] width 16 height 16
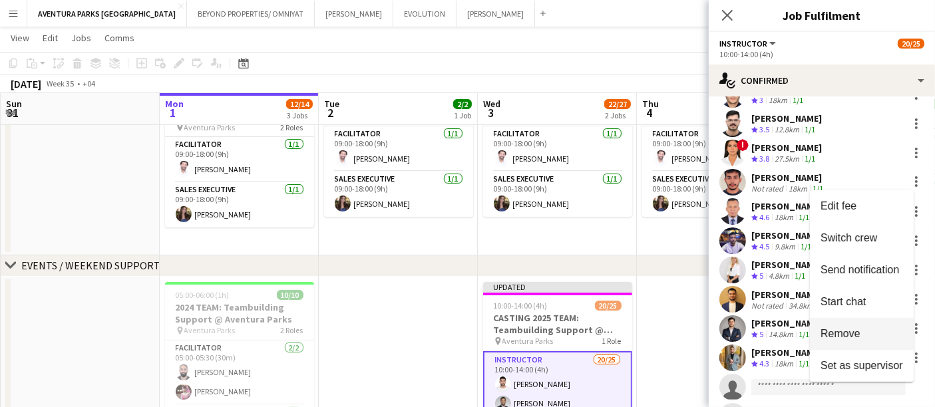
click at [848, 332] on span "Remove" at bounding box center [841, 333] width 40 height 11
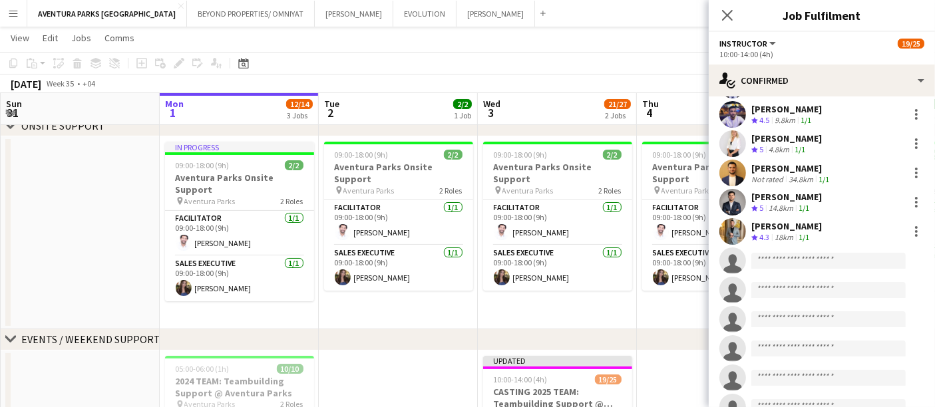
scroll to position [494, 0]
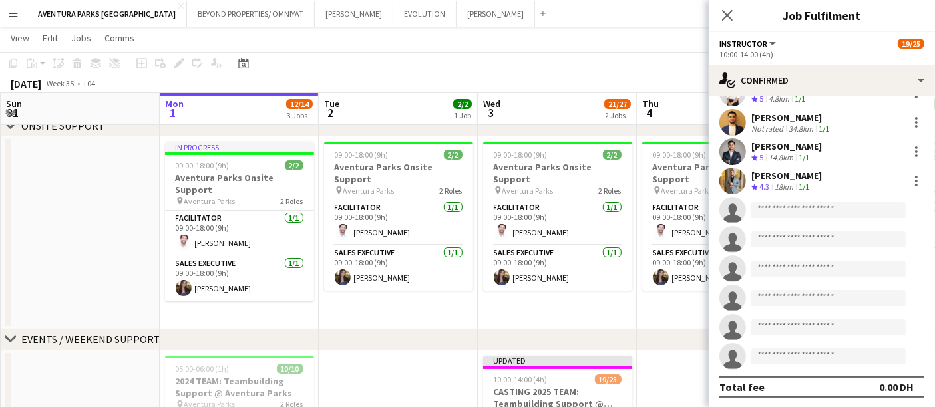
click at [672, 304] on app-date-cell "09:00-18:00 (9h) 2/2 Aventura Parks Onsite Support pin Aventura Parks 2 Roles F…" at bounding box center [716, 232] width 159 height 193
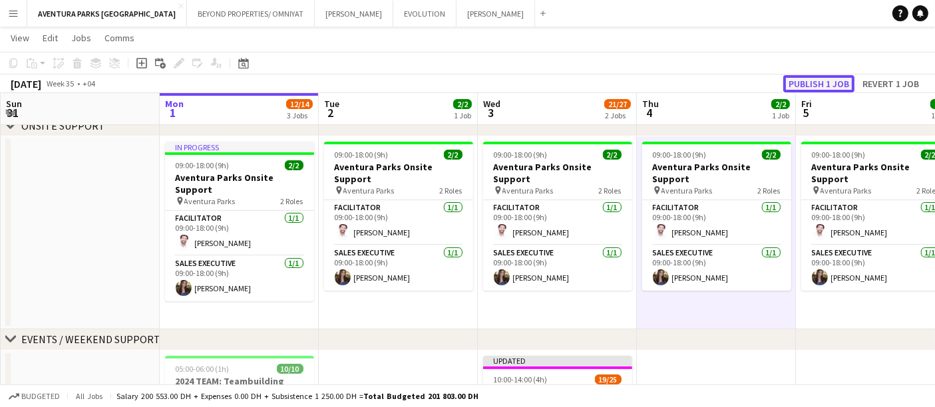
click at [821, 85] on button "Publish 1 job" at bounding box center [818, 83] width 71 height 17
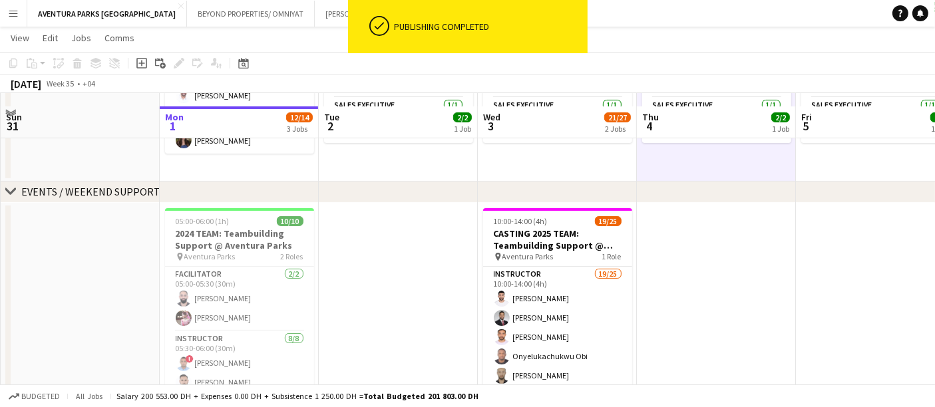
scroll to position [296, 0]
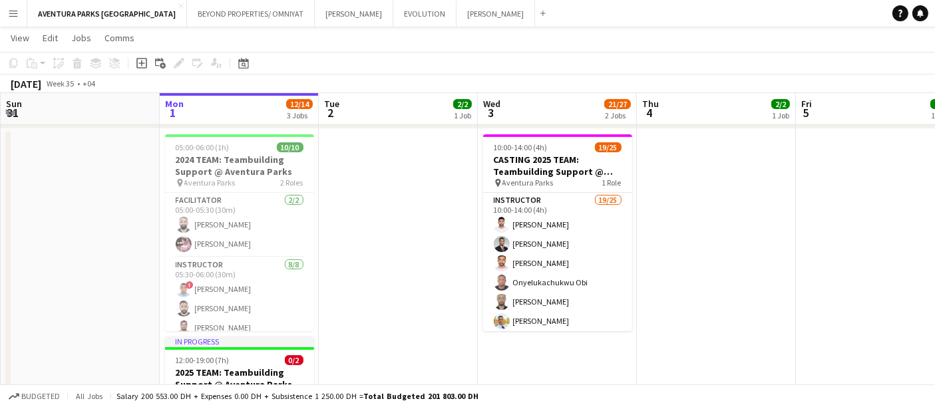
click at [800, 366] on app-date-cell at bounding box center [875, 326] width 159 height 395
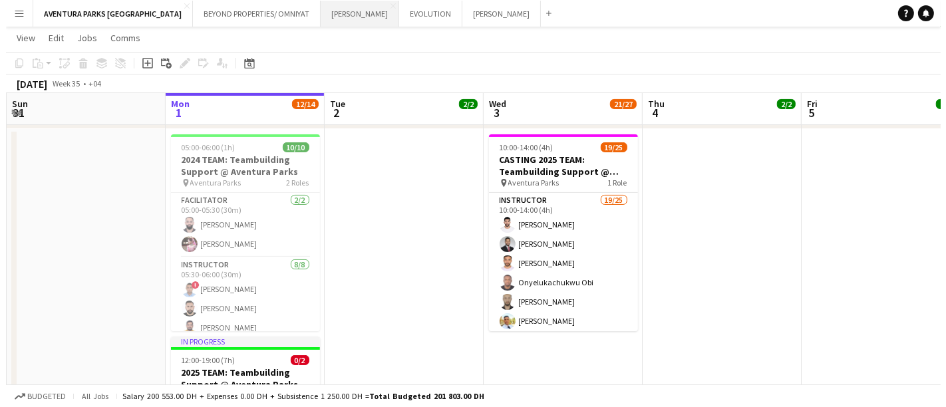
scroll to position [0, 0]
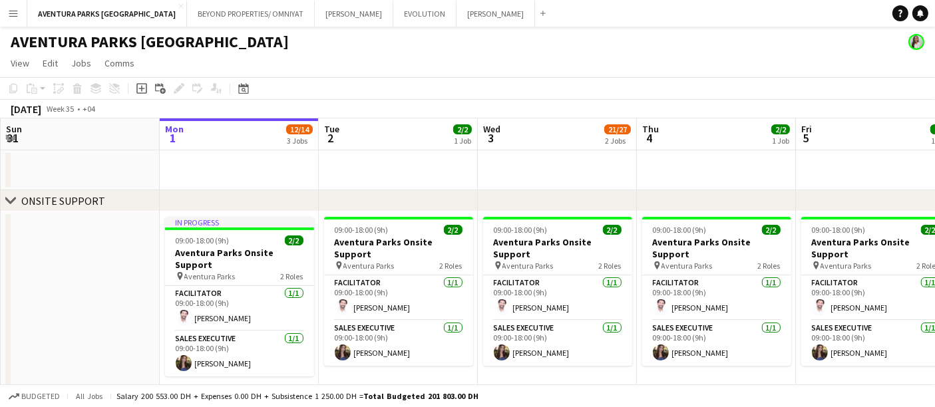
click at [15, 16] on app-icon "Menu" at bounding box center [13, 13] width 11 height 11
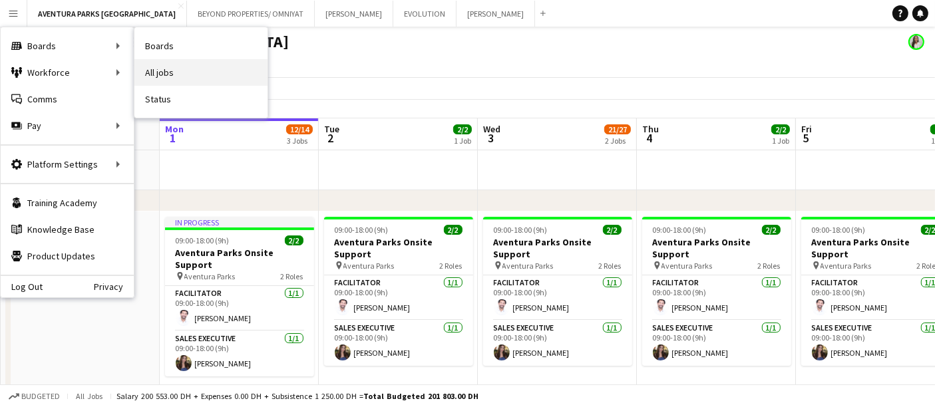
click at [182, 67] on link "All jobs" at bounding box center [200, 72] width 133 height 27
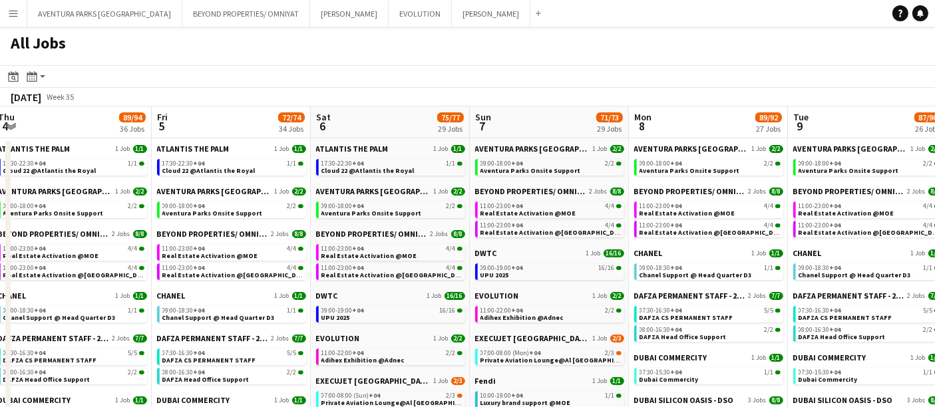
scroll to position [0, 399]
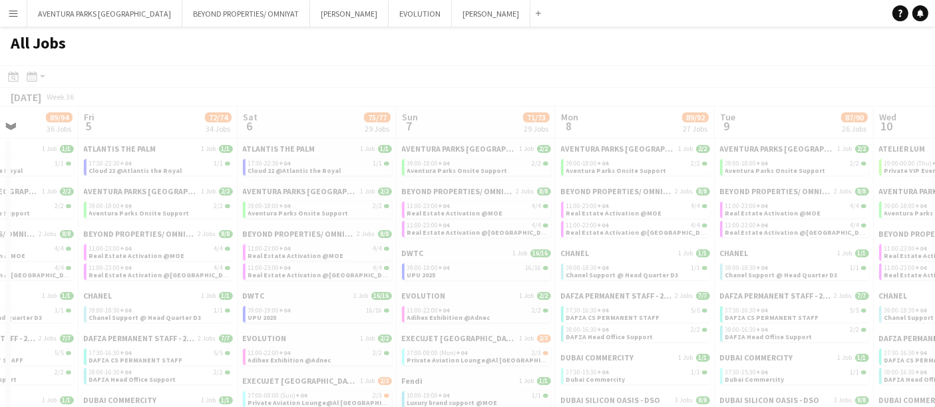
drag, startPoint x: 759, startPoint y: 231, endPoint x: 0, endPoint y: 208, distance: 759.1
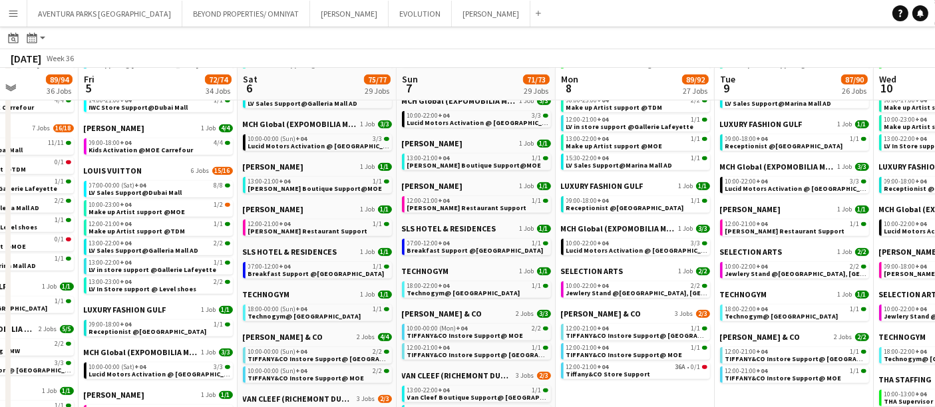
scroll to position [666, 0]
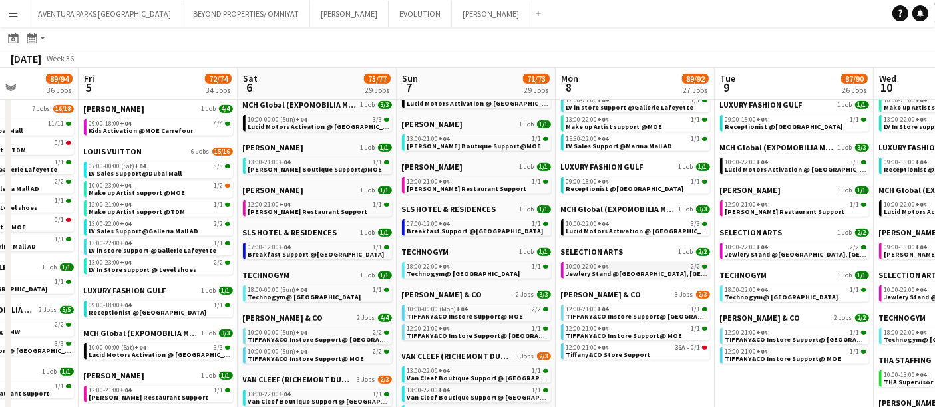
click at [615, 266] on div "10:00-22:00 +04 2/2" at bounding box center [636, 267] width 141 height 7
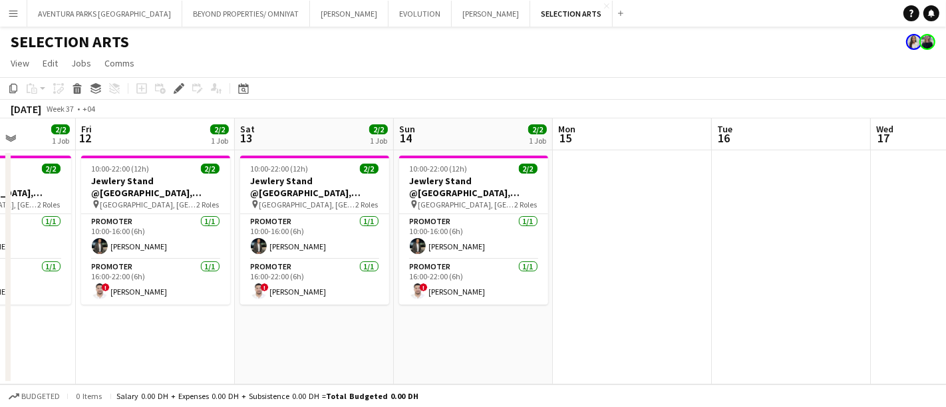
scroll to position [0, 453]
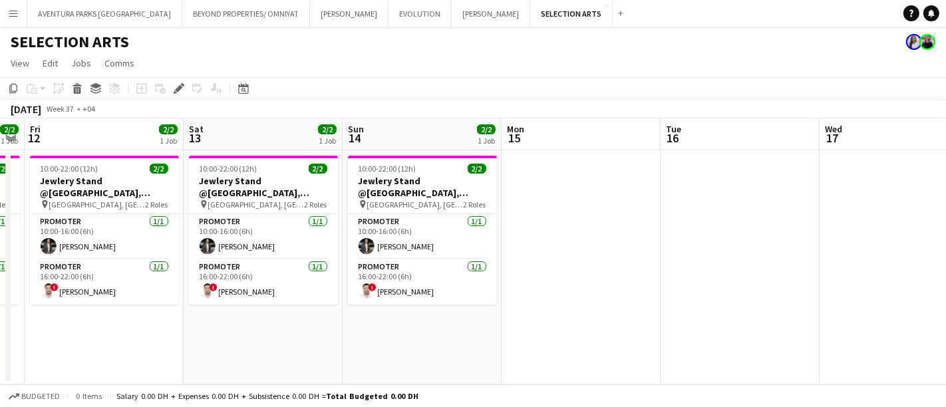
drag, startPoint x: 842, startPoint y: 200, endPoint x: 51, endPoint y: 216, distance: 790.8
click at [51, 216] on app-calendar-viewport "Tue 9 2/2 1 Job Wed 10 2/2 1 Job Thu 11 2/2 1 Job Fri 12 2/2 1 Job Sat 13 2/2 1…" at bounding box center [473, 251] width 946 height 266
click at [51, 216] on app-card-role "Promoter 1/1 10:00-16:00 (6h) Mohamad Tlayge" at bounding box center [104, 236] width 149 height 45
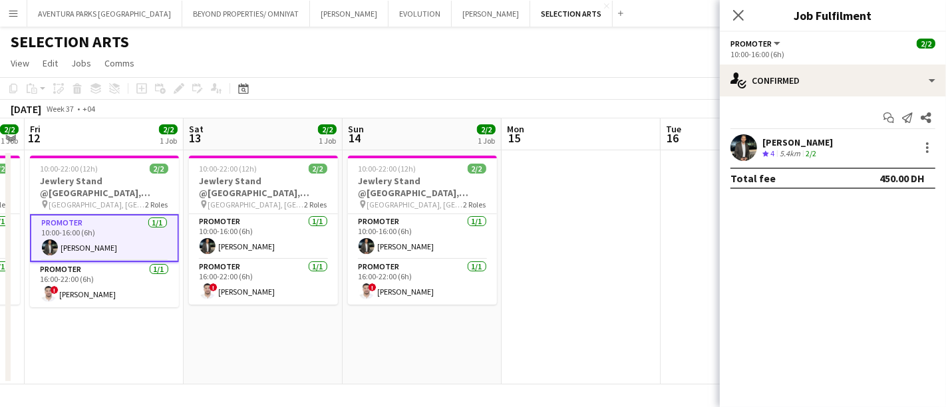
click at [642, 196] on app-date-cell at bounding box center [581, 267] width 159 height 234
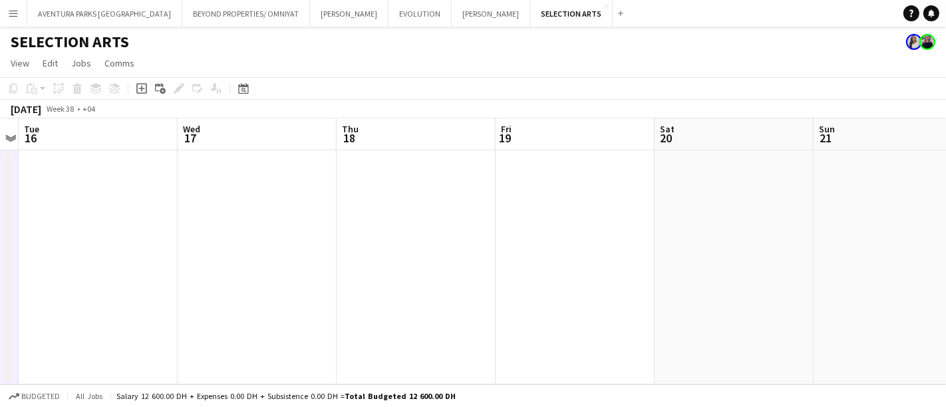
drag, startPoint x: 642, startPoint y: 196, endPoint x: 0, endPoint y: 182, distance: 642.4
click at [0, 182] on app-calendar-viewport "Sat 13 2/2 1 Job Sun 14 2/2 1 Job Mon 15 Tue 16 Wed 17 Thu 18 Fri 19 Sat 20 Sun…" at bounding box center [473, 251] width 946 height 266
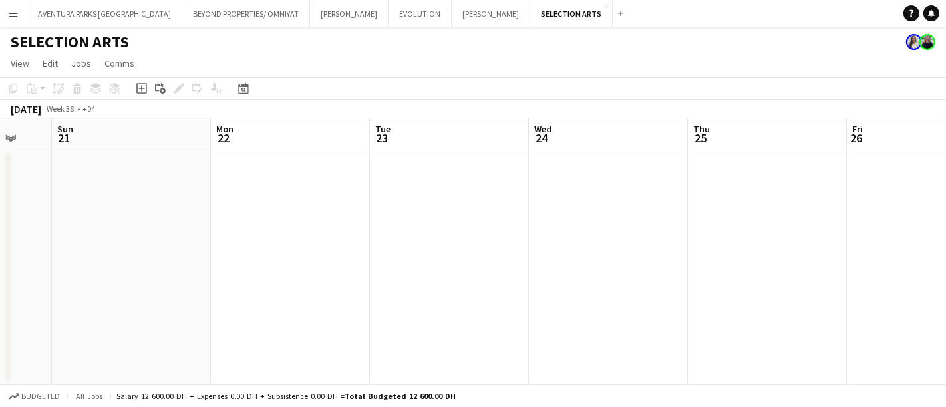
drag, startPoint x: 946, startPoint y: 179, endPoint x: 45, endPoint y: 198, distance: 900.7
click at [45, 198] on app-calendar-viewport "Thu 18 Fri 19 Sat 20 Sun 21 Mon 22 Tue 23 Wed 24 Thu 25 Fri 26 Sat 27 Sun 28" at bounding box center [473, 251] width 946 height 266
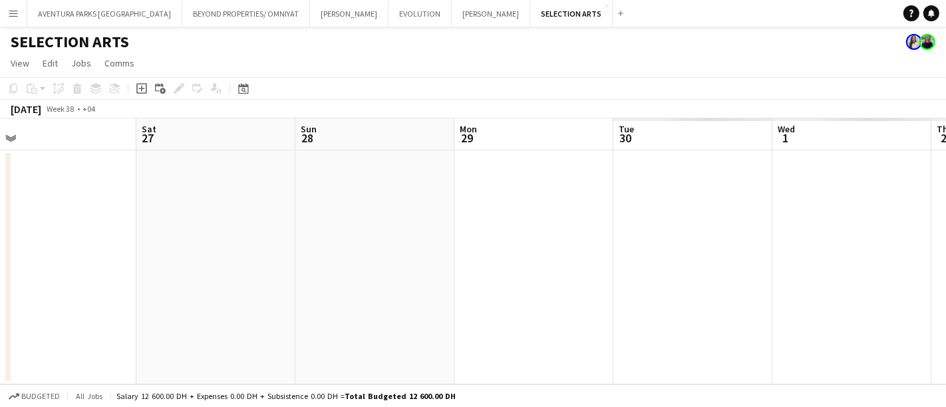
scroll to position [0, 325]
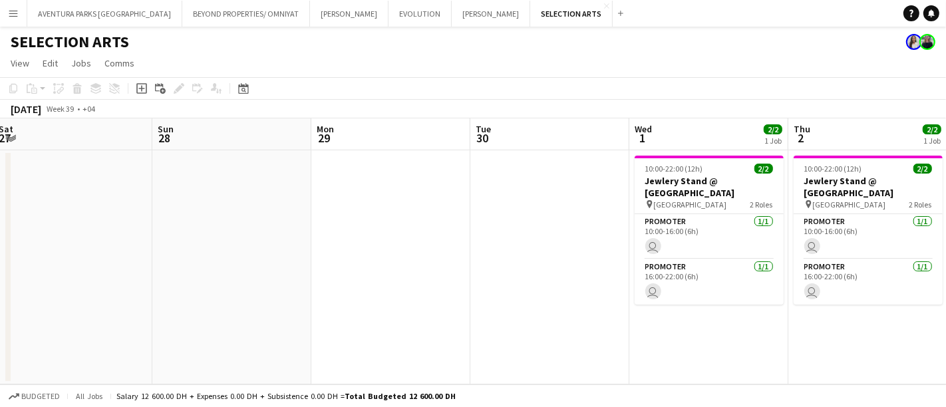
drag, startPoint x: 580, startPoint y: 210, endPoint x: 0, endPoint y: 210, distance: 579.7
click at [0, 210] on app-calendar-viewport "Thu 25 Fri 26 Sat 27 Sun 28 Mon 29 Tue 30 Wed 1 2/2 1 Job Thu 2 2/2 1 Job Fri 3…" at bounding box center [473, 251] width 946 height 266
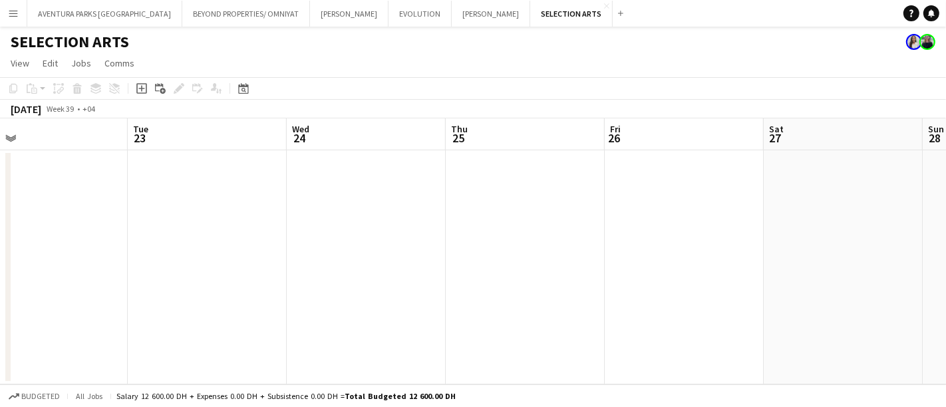
scroll to position [0, 475]
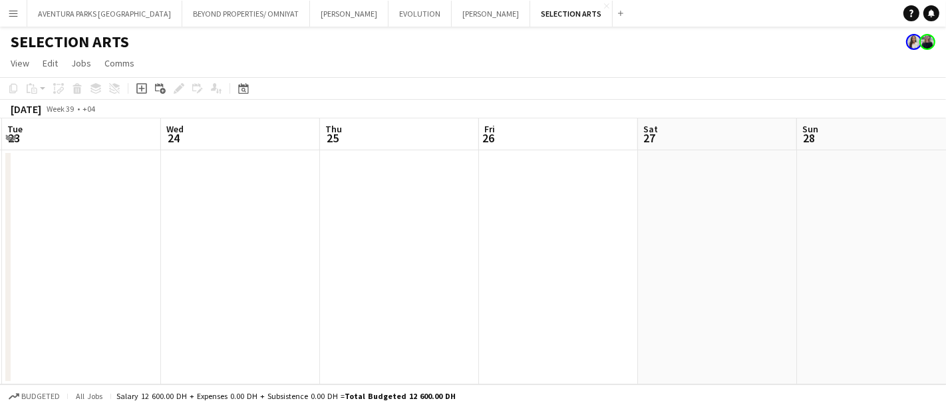
drag, startPoint x: 301, startPoint y: 206, endPoint x: 946, endPoint y: 236, distance: 645.6
click at [946, 236] on app-calendar-viewport "Sat 20 Sun 21 Mon 22 Tue 23 Wed 24 Thu 25 Fri 26 Sat 27 Sun 28 Mon 29 Tue 30" at bounding box center [473, 251] width 946 height 266
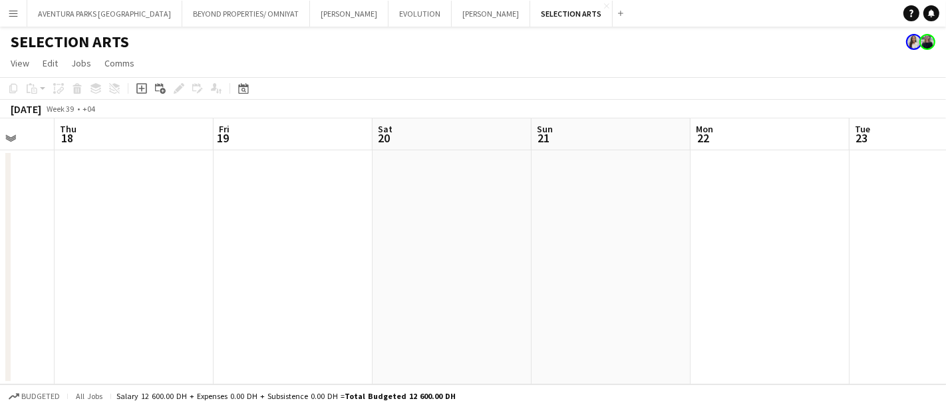
drag, startPoint x: 98, startPoint y: 246, endPoint x: 946, endPoint y: 246, distance: 847.9
click at [946, 246] on app-calendar-viewport "Mon 15 Tue 16 Wed 17 Thu 18 Fri 19 Sat 20 Sun 21 Mon 22 Tue 23 Wed 24 Thu 25" at bounding box center [473, 251] width 946 height 266
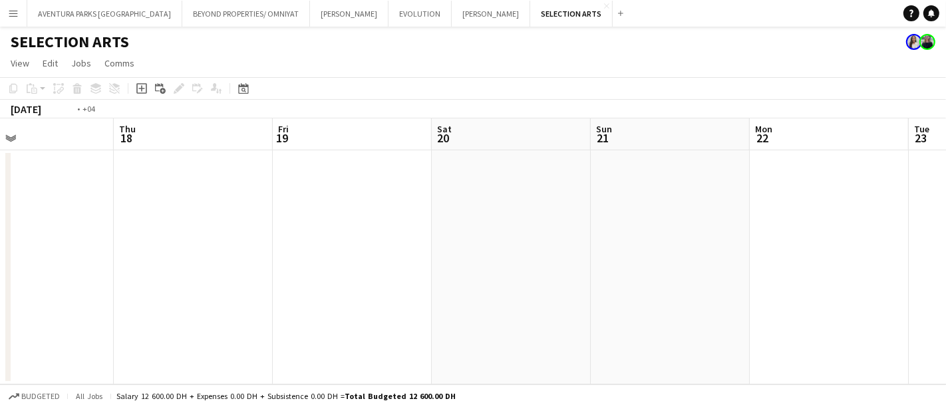
scroll to position [0, 329]
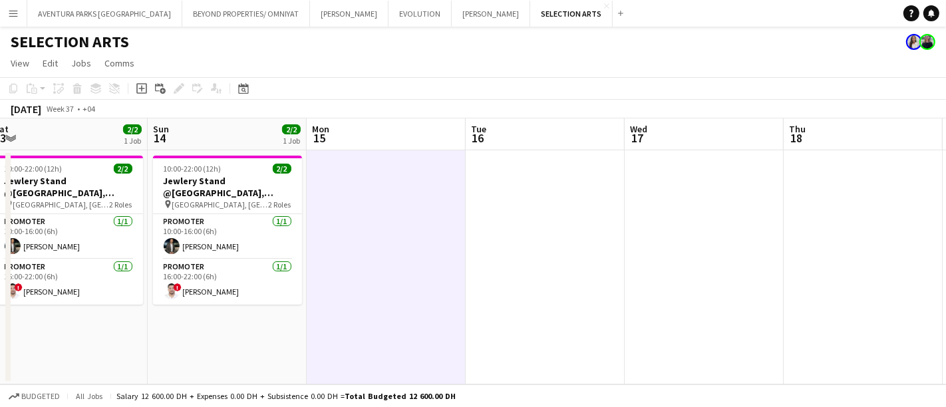
drag, startPoint x: 238, startPoint y: 258, endPoint x: 946, endPoint y: 256, distance: 708.1
click at [946, 256] on app-calendar-viewport "Thu 11 2/2 1 Job Fri 12 2/2 1 Job Sat 13 2/2 1 Job Sun 14 2/2 1 Job Mon 15 Tue …" at bounding box center [473, 251] width 946 height 266
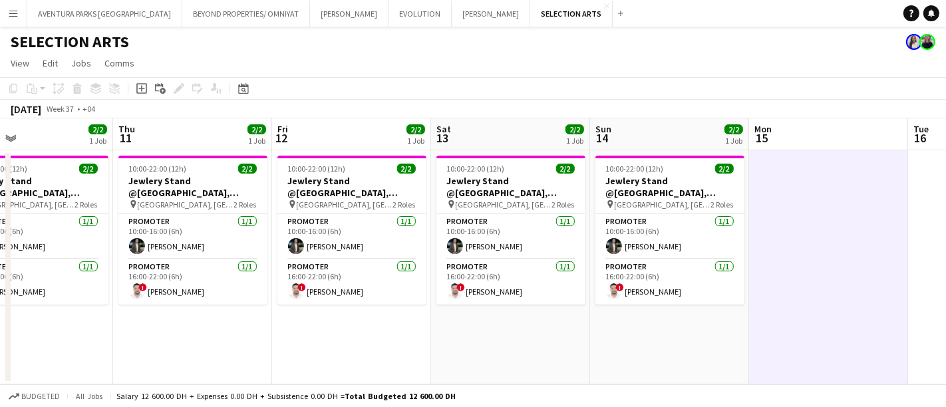
scroll to position [0, 387]
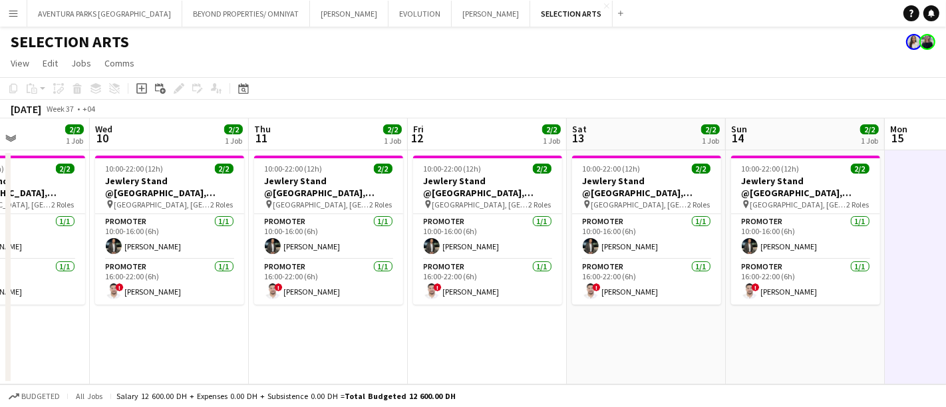
drag, startPoint x: 367, startPoint y: 218, endPoint x: 946, endPoint y: 206, distance: 578.5
click at [946, 206] on app-calendar-viewport "Sun 7 Mon 8 2/2 1 Job Tue 9 2/2 1 Job Wed 10 2/2 1 Job Thu 11 2/2 1 Job Fri 12 …" at bounding box center [473, 251] width 946 height 266
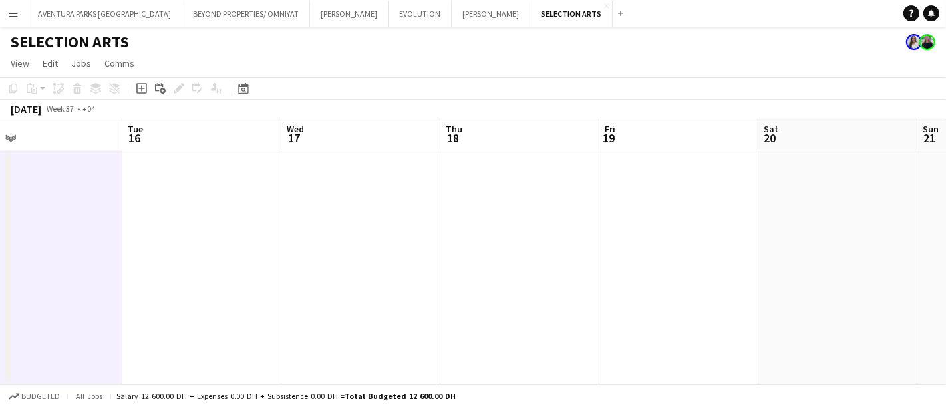
drag, startPoint x: 922, startPoint y: 204, endPoint x: 0, endPoint y: 140, distance: 924.0
click at [0, 140] on app-calendar-viewport "Fri 12 2/2 1 Job Sat 13 2/2 1 Job Sun 14 2/2 1 Job Mon 15 Tue 16 Wed 17 Thu 18 …" at bounding box center [473, 251] width 946 height 266
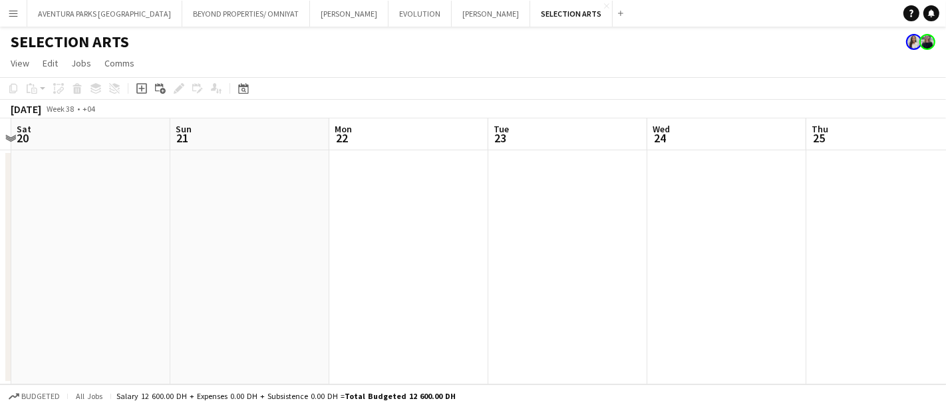
scroll to position [0, 475]
drag, startPoint x: 915, startPoint y: 229, endPoint x: 449, endPoint y: 182, distance: 468.9
click at [0, 188] on app-calendar-viewport "Thu 18 Fri 19 Sat 20 Sun 21 Mon 22 Tue 23 Wed 24 Thu 25 Fri 26 Sat 27 Sun 28" at bounding box center [473, 251] width 946 height 266
drag, startPoint x: 945, startPoint y: 212, endPoint x: 158, endPoint y: 212, distance: 787.3
click at [158, 212] on app-calendar-viewport "Mon 22 Tue 23 Wed 24 Thu 25 Fri 26 Sat 27 Sun 28 Mon 29 Tue 30 Wed 1 2/2 1 Job …" at bounding box center [473, 251] width 946 height 266
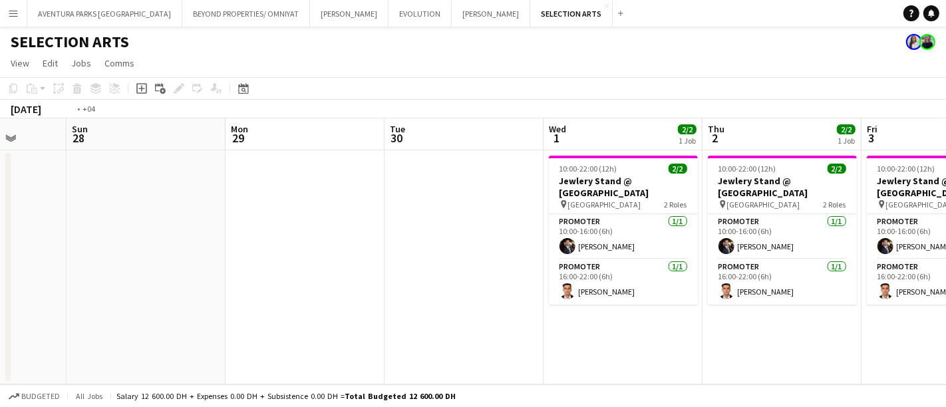
scroll to position [0, 481]
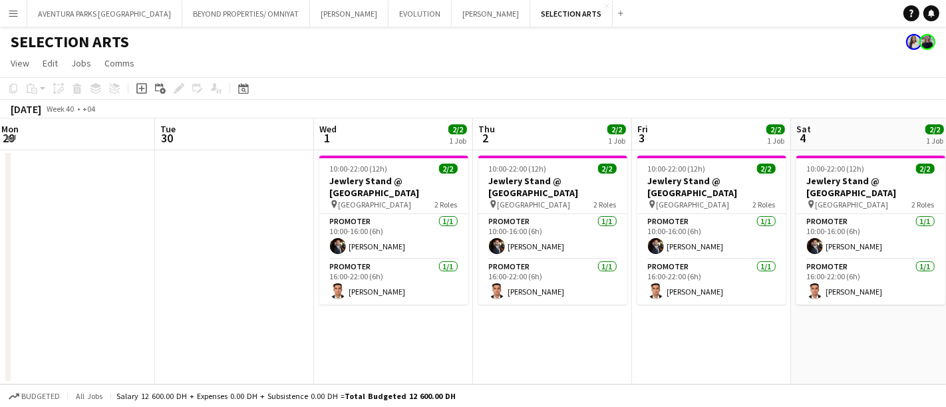
drag, startPoint x: 910, startPoint y: 220, endPoint x: 431, endPoint y: 219, distance: 479.2
click at [431, 219] on app-calendar-viewport "Fri 26 Sat 27 Sun 28 Mon 29 Tue 30 Wed 1 2/2 1 Job Thu 2 2/2 1 Job Fri 3 2/2 1 …" at bounding box center [473, 251] width 946 height 266
click at [377, 260] on app-card-role "Promoter 1/1 16:00-22:00 (6h) Hichame Abouchama" at bounding box center [393, 282] width 149 height 45
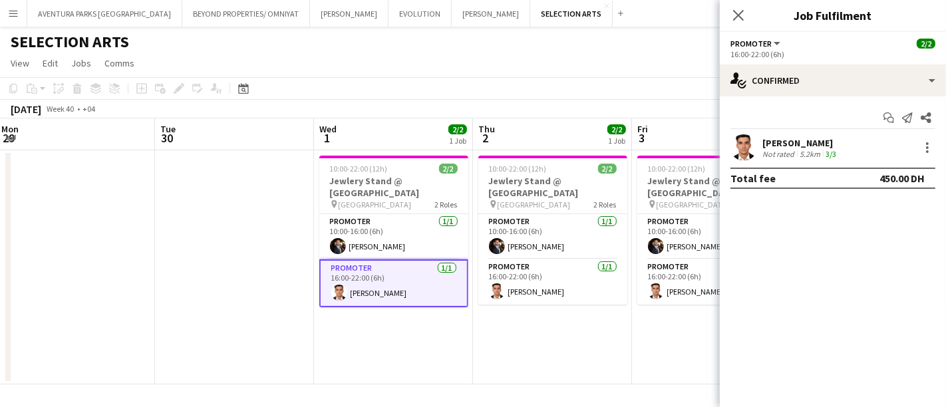
click at [747, 141] on app-user-avatar at bounding box center [744, 147] width 27 height 27
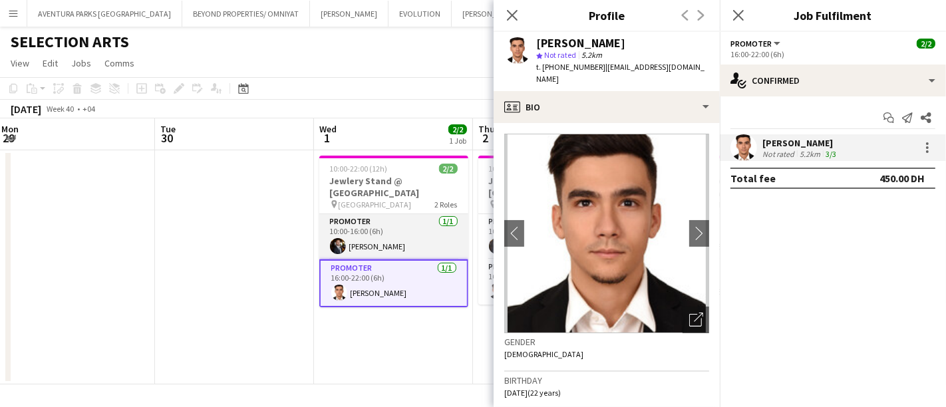
click at [387, 248] on app-card-role "Promoter 1/1 10:00-16:00 (6h) mohamed sabri" at bounding box center [393, 236] width 149 height 45
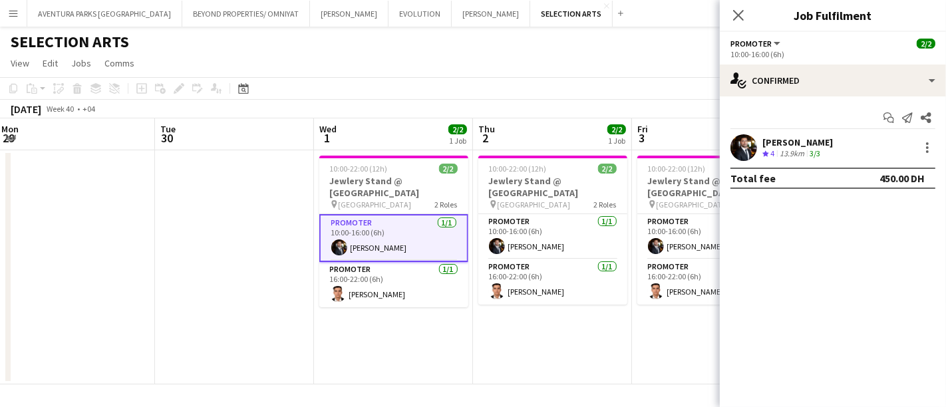
click at [813, 138] on div "mohamed sabri" at bounding box center [798, 142] width 71 height 12
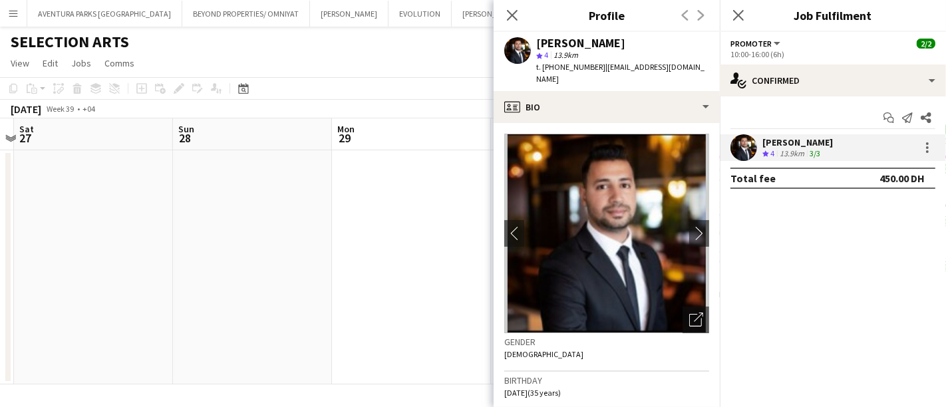
scroll to position [0, 268]
drag, startPoint x: 112, startPoint y: 212, endPoint x: 932, endPoint y: 286, distance: 824.0
click at [932, 286] on body "Menu Boards Boards Boards All jobs Status Workforce Workforce My Workforce Recr…" at bounding box center [473, 203] width 946 height 407
drag, startPoint x: 506, startPoint y: 13, endPoint x: 503, endPoint y: 25, distance: 12.3
click at [508, 15] on app-icon "Close pop-in" at bounding box center [512, 15] width 16 height 16
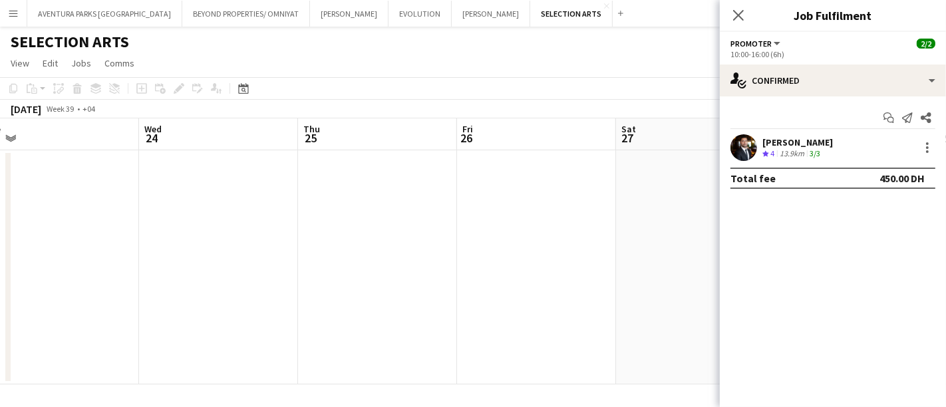
drag, startPoint x: 146, startPoint y: 230, endPoint x: 865, endPoint y: 313, distance: 723.5
click at [865, 313] on body "Menu Boards Boards Boards All jobs Status Workforce Workforce My Workforce Recr…" at bounding box center [473, 203] width 946 height 407
drag, startPoint x: 112, startPoint y: 191, endPoint x: 781, endPoint y: 224, distance: 669.0
click at [781, 223] on body "Menu Boards Boards Boards All jobs Status Workforce Workforce My Workforce Recr…" at bounding box center [473, 203] width 946 height 407
drag, startPoint x: 96, startPoint y: 212, endPoint x: 608, endPoint y: 213, distance: 512.5
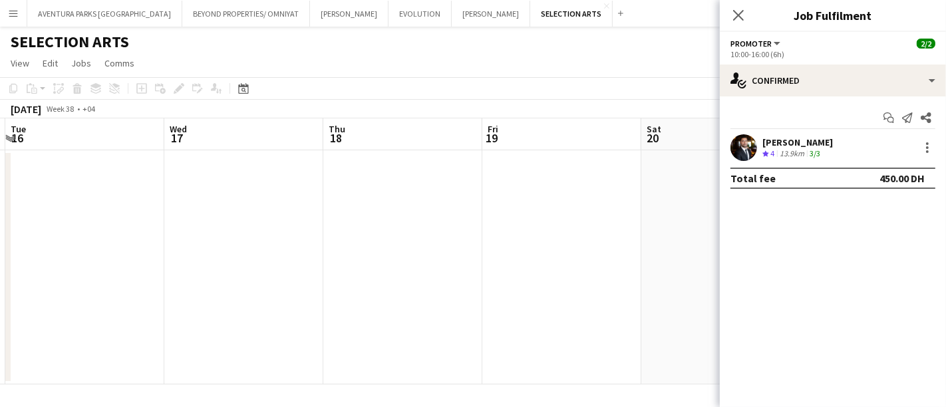
click at [608, 213] on app-calendar-viewport "Sun 14 2/2 1 Job Mon 15 Tue 16 Wed 17 Thu 18 Fri 19 Sat 20 Sun 21 Mon 22 Tue 23…" at bounding box center [473, 251] width 946 height 266
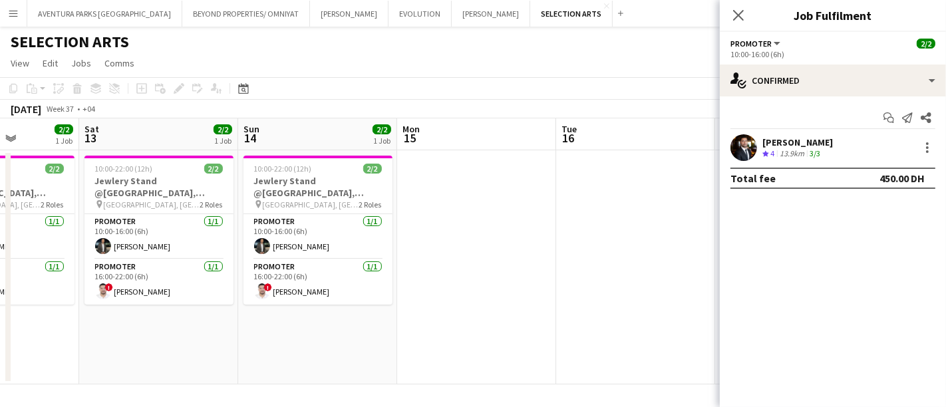
drag, startPoint x: 226, startPoint y: 208, endPoint x: 719, endPoint y: 210, distance: 493.2
click at [719, 210] on app-calendar-viewport "Wed 10 2/2 1 Job Thu 11 2/2 1 Job Fri 12 2/2 1 Job Sat 13 2/2 1 Job Sun 14 2/2 …" at bounding box center [473, 251] width 946 height 266
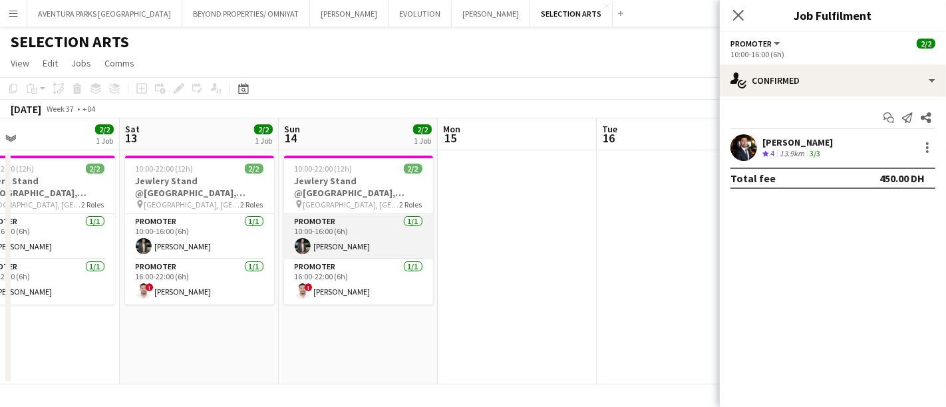
click at [331, 230] on app-card-role "Promoter 1/1 10:00-16:00 (6h) Mohamad Tlayge" at bounding box center [358, 236] width 149 height 45
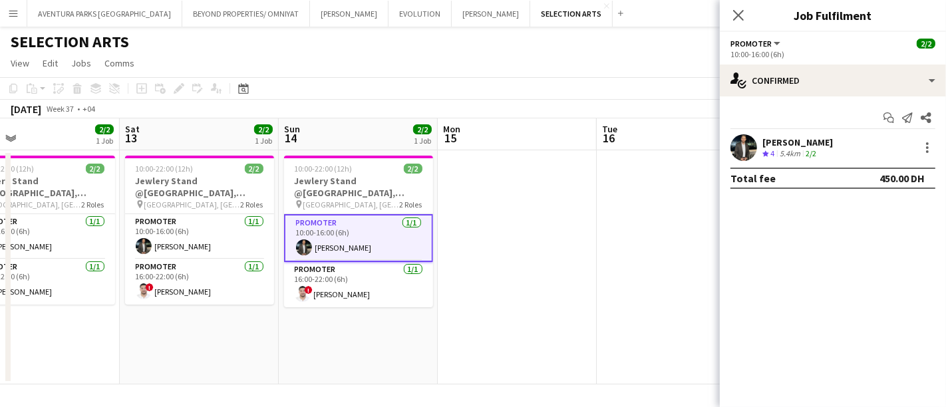
click at [780, 140] on div "Mohamad Tlayge" at bounding box center [798, 142] width 71 height 12
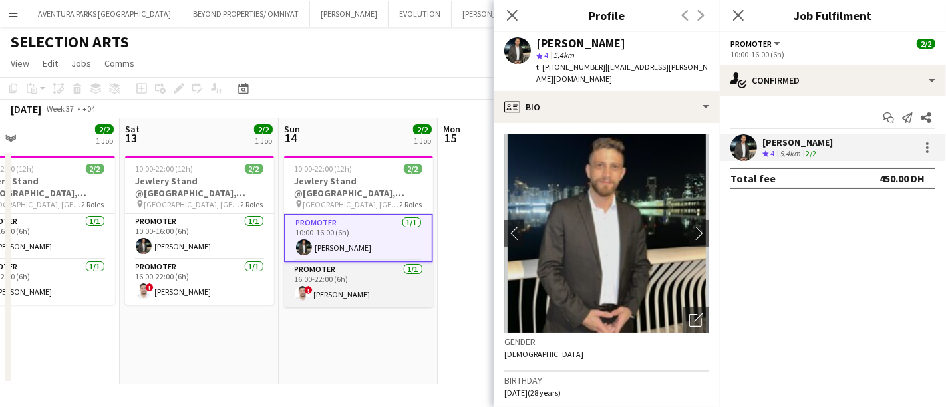
click at [347, 284] on app-card-role "Promoter 1/1 16:00-22:00 (6h) ! Mohanad Abumousa" at bounding box center [358, 284] width 149 height 45
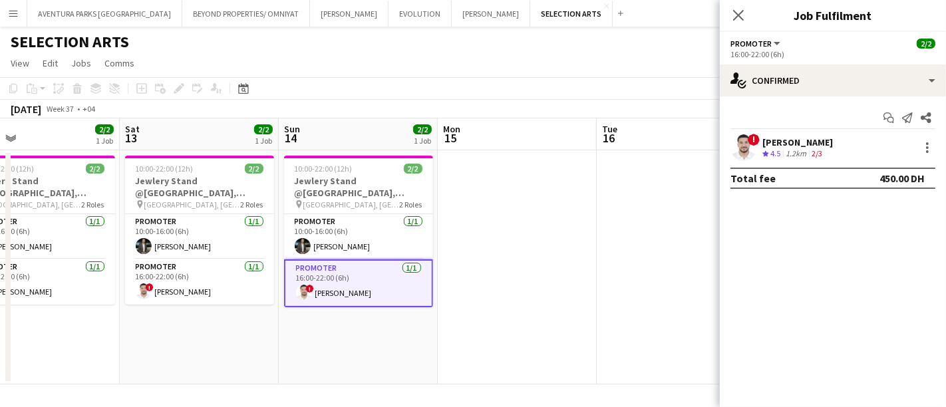
click at [794, 136] on div "Mohanad Abumousa" at bounding box center [798, 142] width 71 height 12
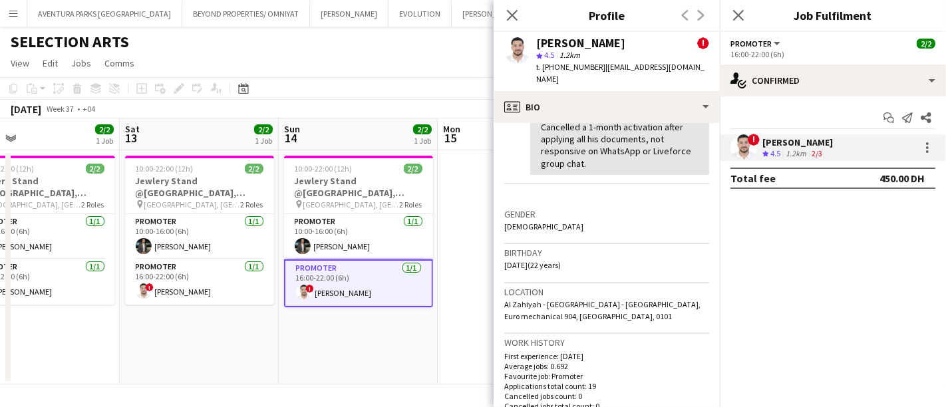
scroll to position [0, 0]
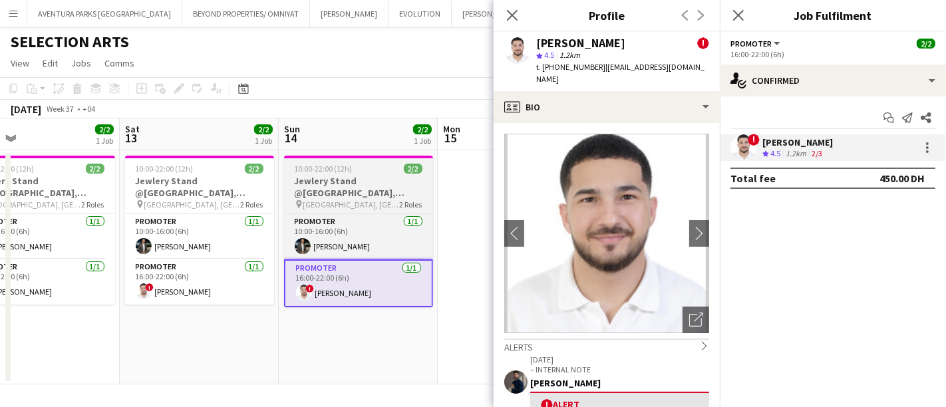
click at [306, 173] on span "10:00-22:00 (12h)" at bounding box center [324, 169] width 58 height 10
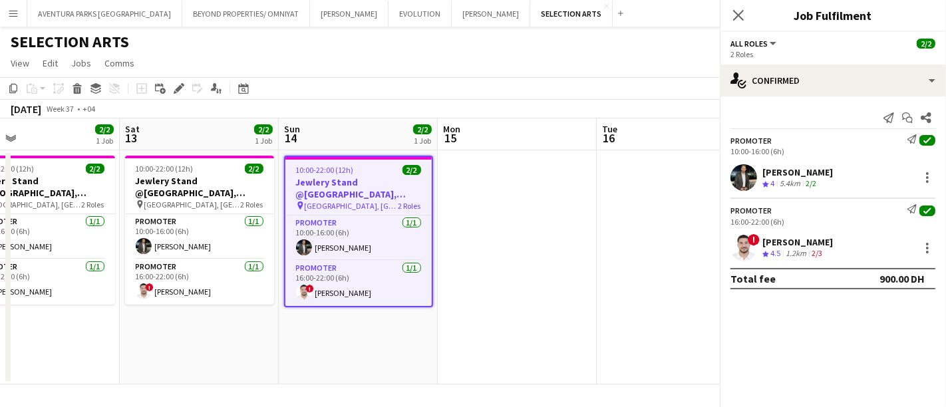
scroll to position [0, 357]
click at [174, 84] on icon "Edit" at bounding box center [179, 88] width 11 height 11
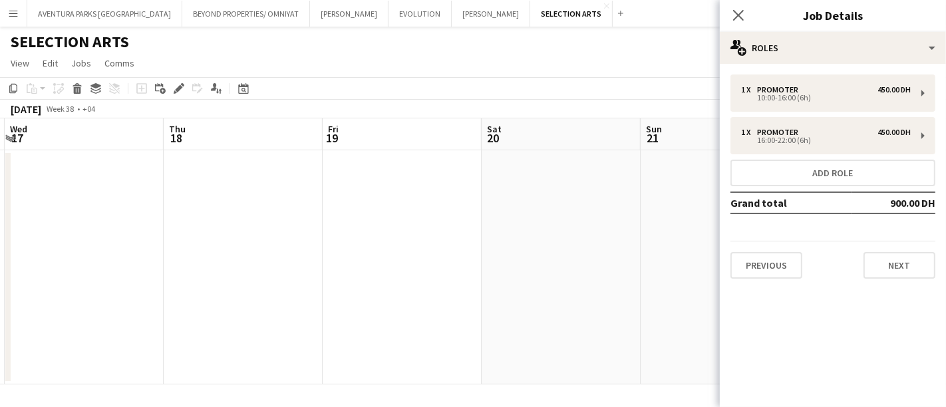
scroll to position [0, 393]
drag, startPoint x: 673, startPoint y: 252, endPoint x: 0, endPoint y: 254, distance: 672.9
click at [0, 254] on app-calendar-viewport "Sun 14 2/2 1 Job Mon 15 Tue 16 Wed 17 Thu 18 Fri 19 Sat 20 Sun 21 Mon 22 Tue 23…" at bounding box center [473, 251] width 946 height 266
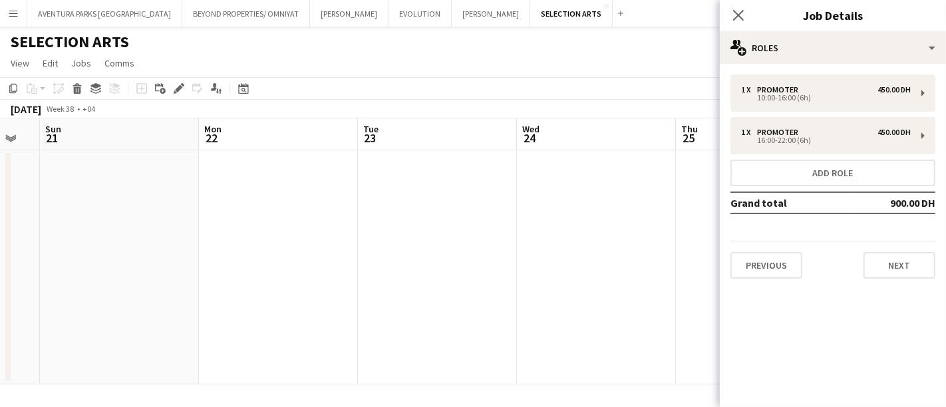
drag, startPoint x: 681, startPoint y: 214, endPoint x: 7, endPoint y: 205, distance: 673.6
click at [0, 218] on app-calendar-viewport "Thu 18 Fri 19 Sat 20 Sun 21 Mon 22 Tue 23 Wed 24 Thu 25 Fri 26 Sat 27 Sun 28" at bounding box center [473, 251] width 946 height 266
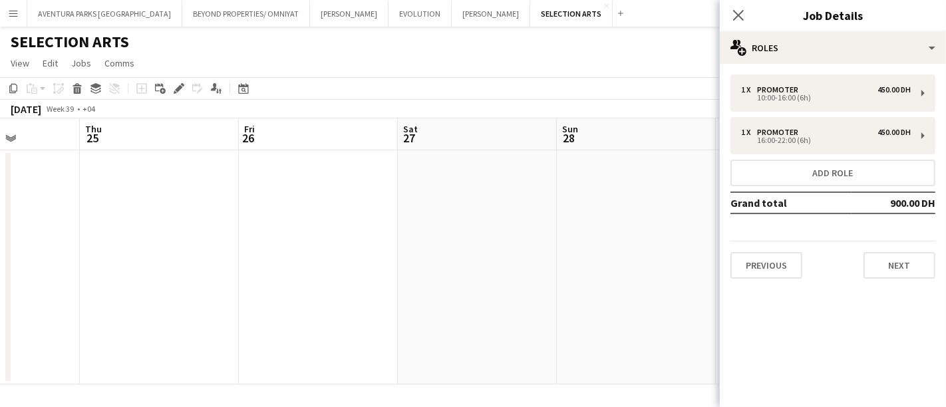
scroll to position [0, 445]
drag, startPoint x: 680, startPoint y: 190, endPoint x: 36, endPoint y: 190, distance: 644.3
click at [36, 190] on app-calendar-viewport "Mon 22 Tue 23 Wed 24 Thu 25 Fri 26 Sat 27 Sun 28 Mon 29 Tue 30 Wed 1 2/2 1 Job …" at bounding box center [473, 251] width 946 height 266
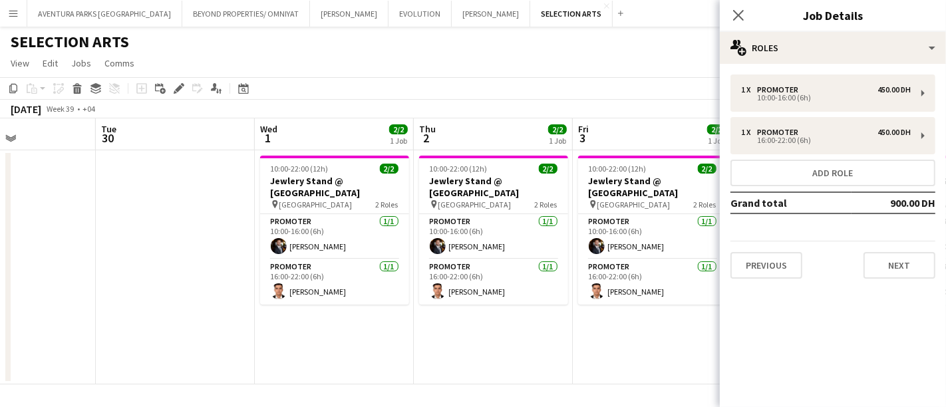
scroll to position [0, 435]
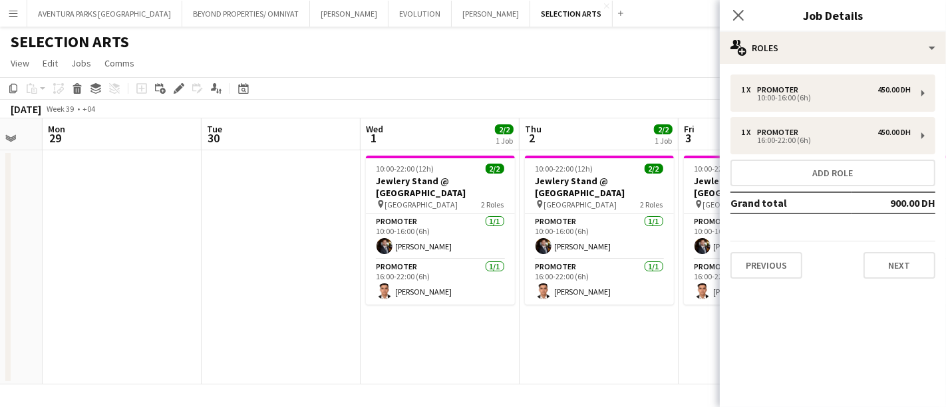
drag, startPoint x: 626, startPoint y: 216, endPoint x: 0, endPoint y: 202, distance: 625.8
click at [0, 202] on app-calendar-viewport "Fri 26 Sat 27 Sun 28 Mon 29 Tue 30 Wed 1 2/2 1 Job Thu 2 2/2 1 Job Fri 3 2/2 1 …" at bounding box center [473, 251] width 946 height 266
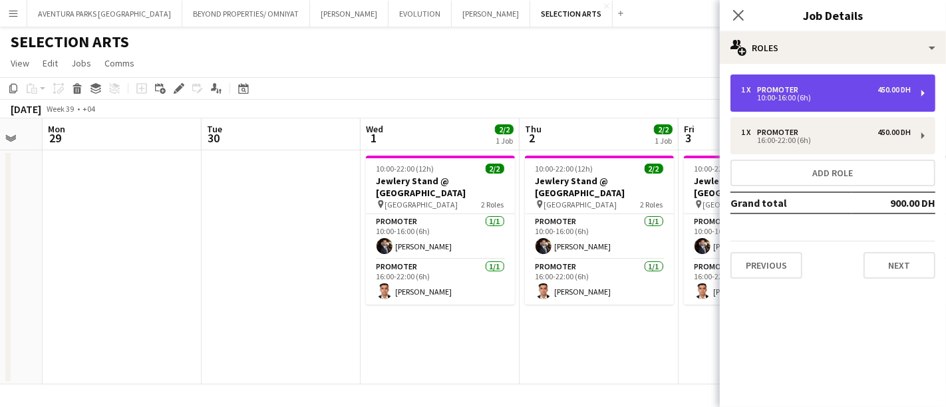
click at [841, 96] on div "10:00-16:00 (6h)" at bounding box center [826, 98] width 170 height 7
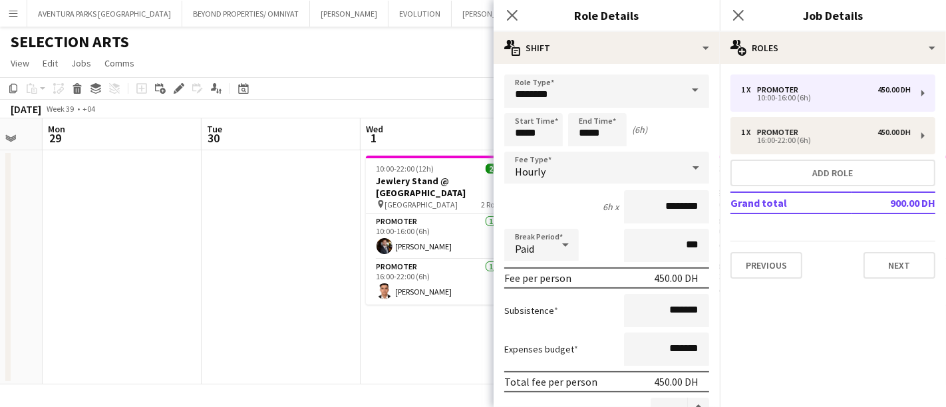
click at [218, 225] on app-date-cell at bounding box center [281, 267] width 159 height 234
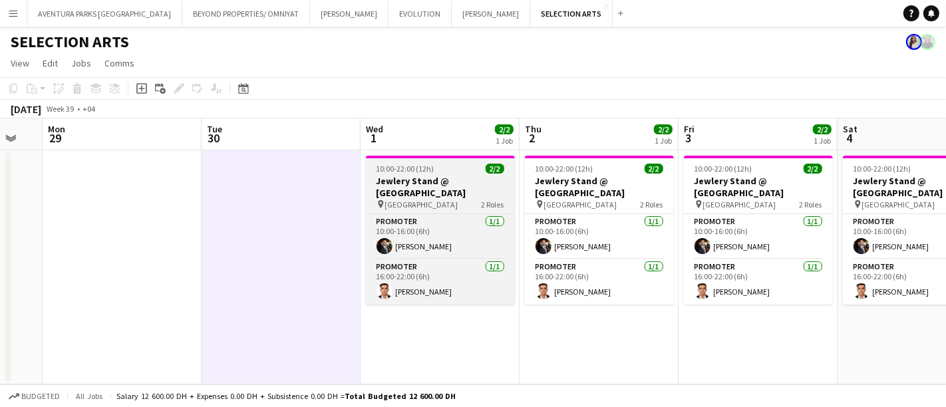
click at [465, 201] on div "pin Mirdif City Centre 2 Roles" at bounding box center [440, 204] width 149 height 11
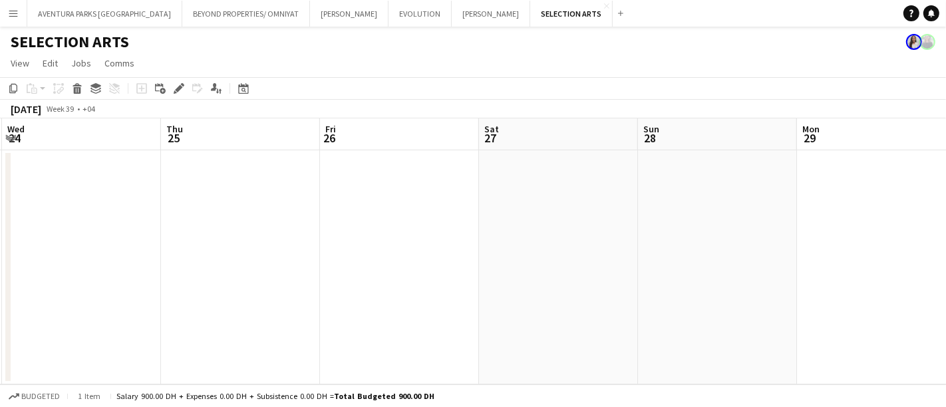
scroll to position [0, 356]
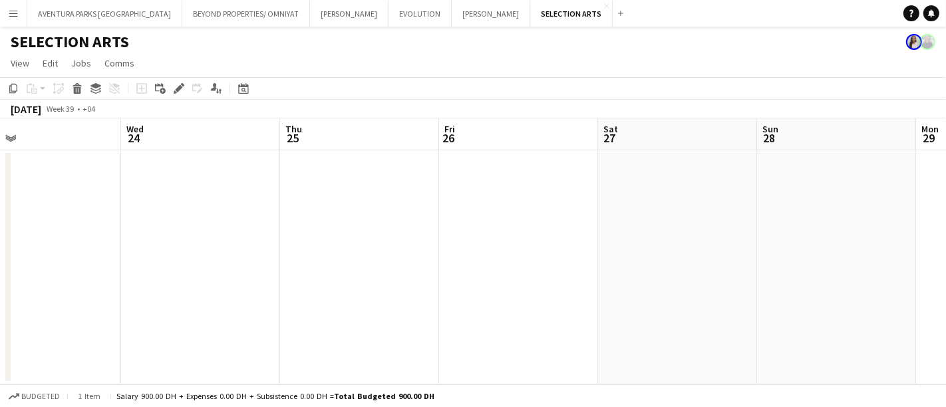
drag, startPoint x: 72, startPoint y: 180, endPoint x: 946, endPoint y: 174, distance: 873.9
click at [946, 174] on app-calendar-viewport "Sun 21 Mon 22 Tue 23 Wed 24 Thu 25 Fri 26 Sat 27 Sun 28 Mon 29 Tue 30 Wed 1 2/2…" at bounding box center [473, 251] width 946 height 266
drag, startPoint x: 133, startPoint y: 200, endPoint x: 946, endPoint y: 196, distance: 812.6
click at [946, 196] on app-calendar-viewport "Tue 16 Wed 17 Thu 18 Fri 19 Sat 20 Sun 21 Mon 22 Tue 23 Wed 24 Thu 25 Fri 26" at bounding box center [473, 251] width 946 height 266
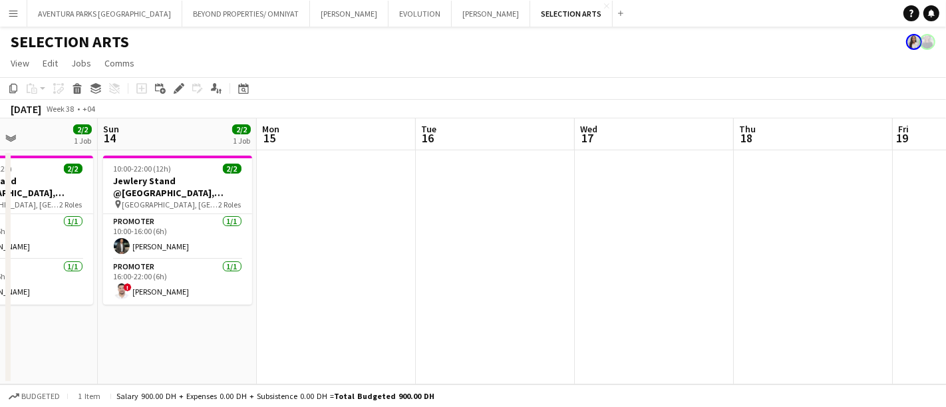
drag, startPoint x: 180, startPoint y: 242, endPoint x: 924, endPoint y: 174, distance: 747.2
click at [924, 174] on app-calendar-viewport "Thu 11 2/2 1 Job Fri 12 2/2 1 Job Sat 13 2/2 1 Job Sun 14 2/2 1 Job Mon 15 Tue …" at bounding box center [473, 251] width 946 height 266
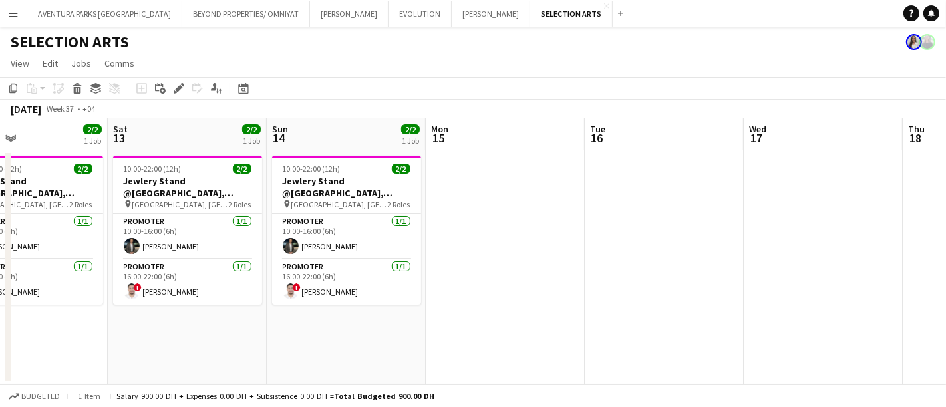
scroll to position [0, 327]
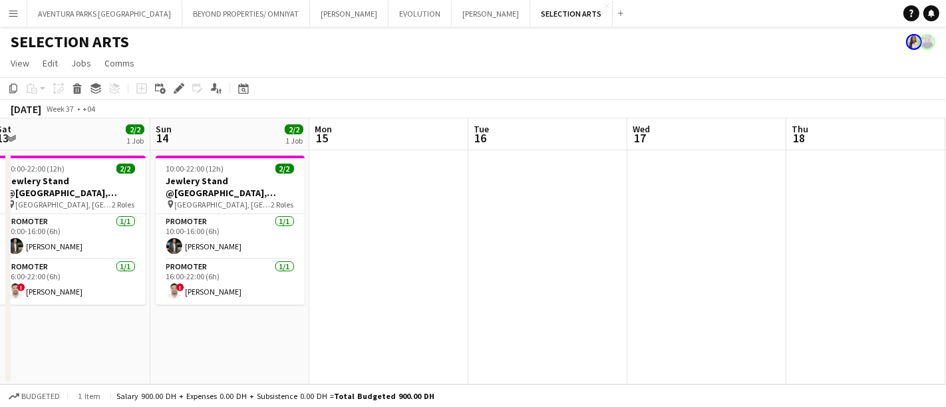
drag, startPoint x: 317, startPoint y: 196, endPoint x: 520, endPoint y: 188, distance: 203.2
click at [520, 188] on app-calendar-viewport "Thu 11 2/2 1 Job Fri 12 2/2 1 Job Sat 13 2/2 1 Job Sun 14 2/2 1 Job Mon 15 Tue …" at bounding box center [473, 251] width 946 height 266
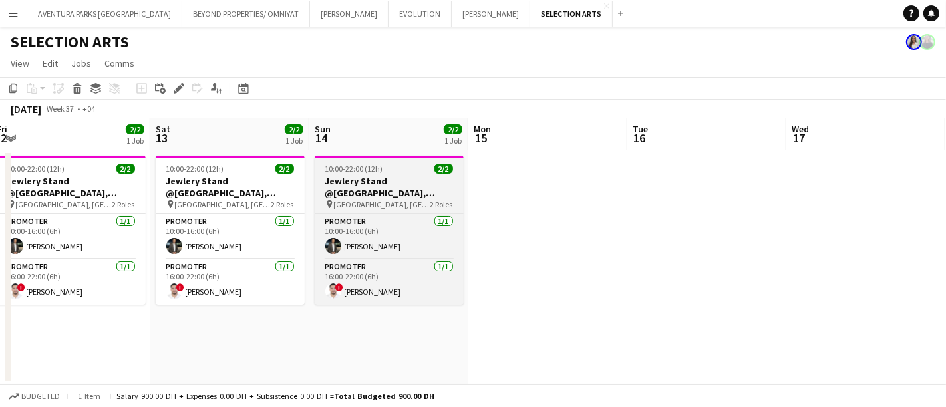
click at [376, 184] on h3 "Jewlery Stand @[GEOGRAPHIC_DATA], [GEOGRAPHIC_DATA]" at bounding box center [389, 187] width 149 height 24
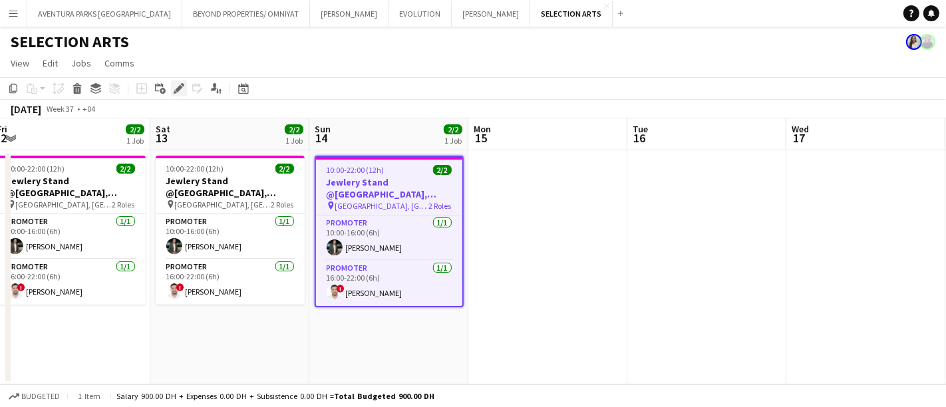
click at [180, 92] on icon "Edit" at bounding box center [179, 88] width 11 height 11
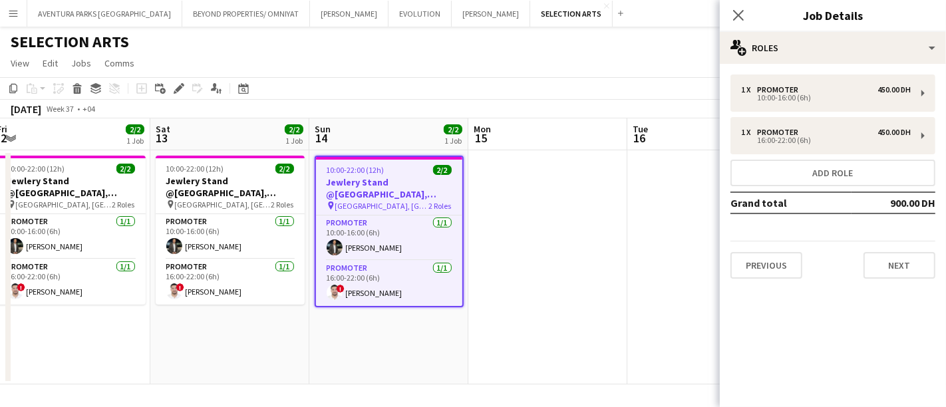
click at [524, 225] on app-date-cell at bounding box center [548, 267] width 159 height 234
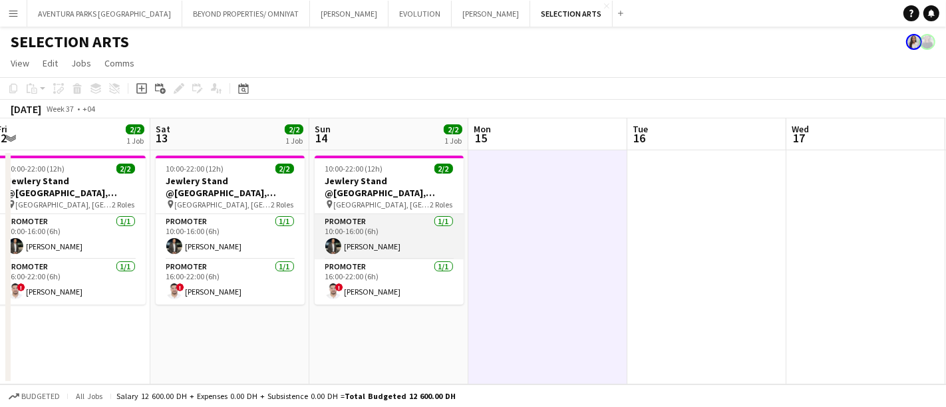
click at [389, 238] on app-card-role "Promoter 1/1 10:00-16:00 (6h) Mohamad Tlayge" at bounding box center [389, 236] width 149 height 45
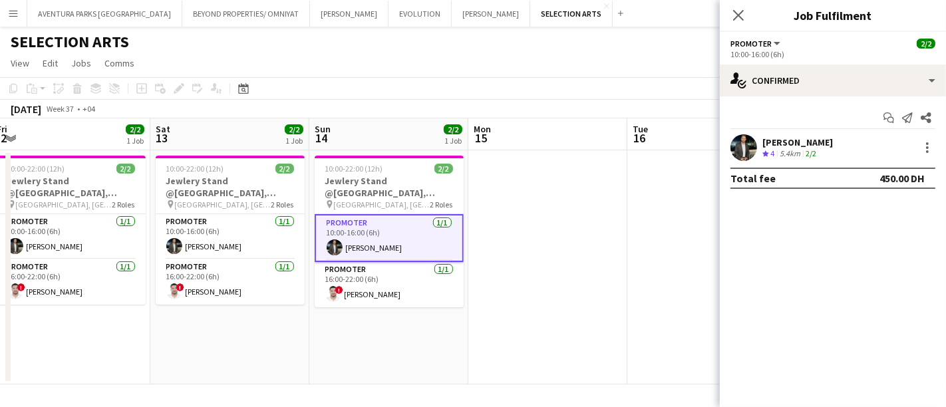
click at [739, 150] on app-user-avatar at bounding box center [744, 147] width 27 height 27
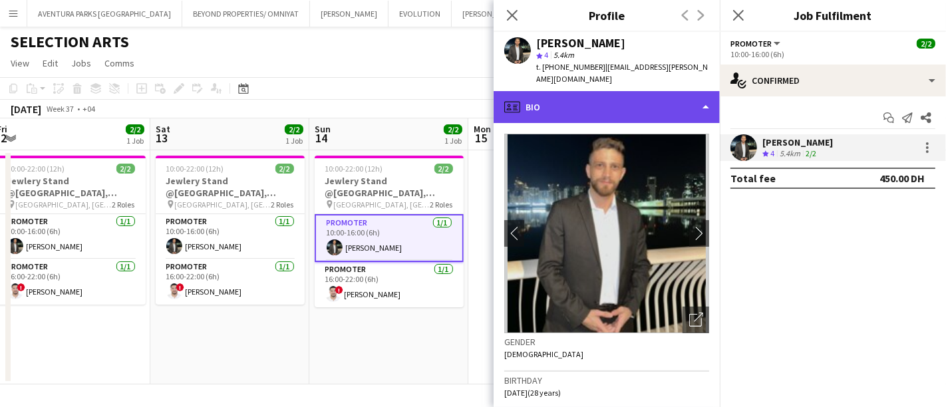
click at [610, 91] on div "profile Bio" at bounding box center [607, 107] width 226 height 32
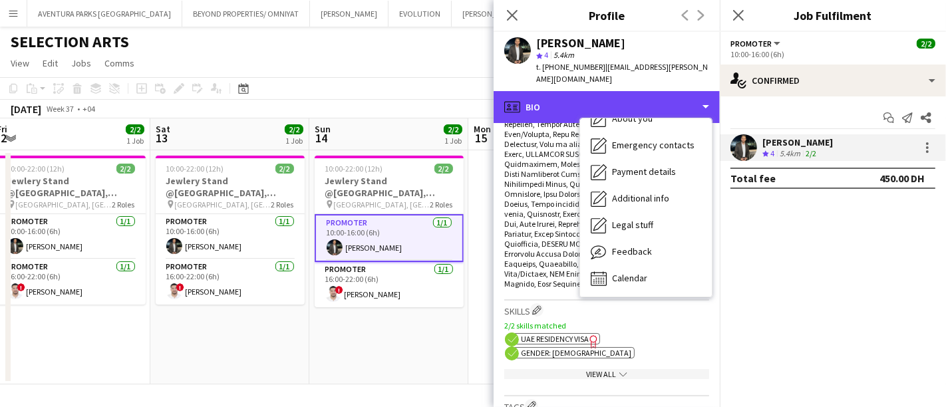
scroll to position [666, 0]
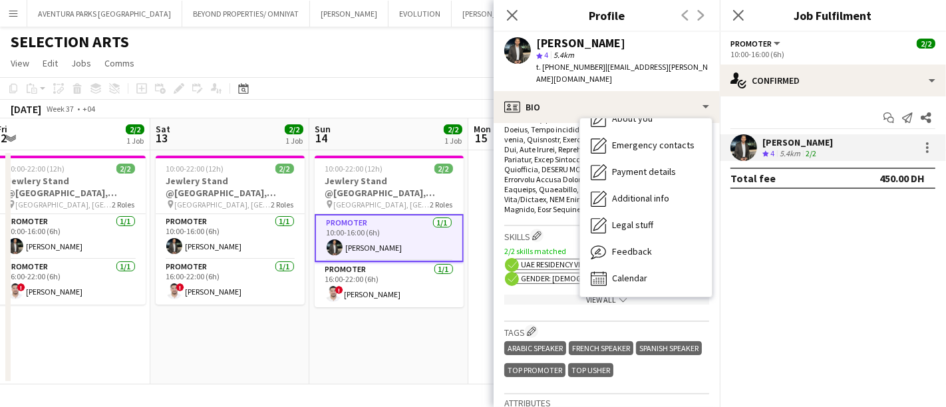
click at [693, 322] on div "Tags Edit crew company tags ARABIC SPEAKER FRENCH SPEAKER SPANISH SPEAKER TOP P…" at bounding box center [606, 358] width 205 height 73
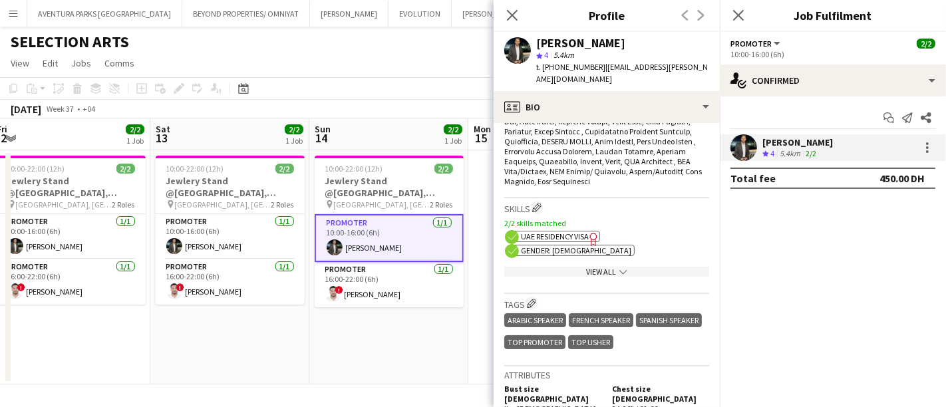
scroll to position [670, 0]
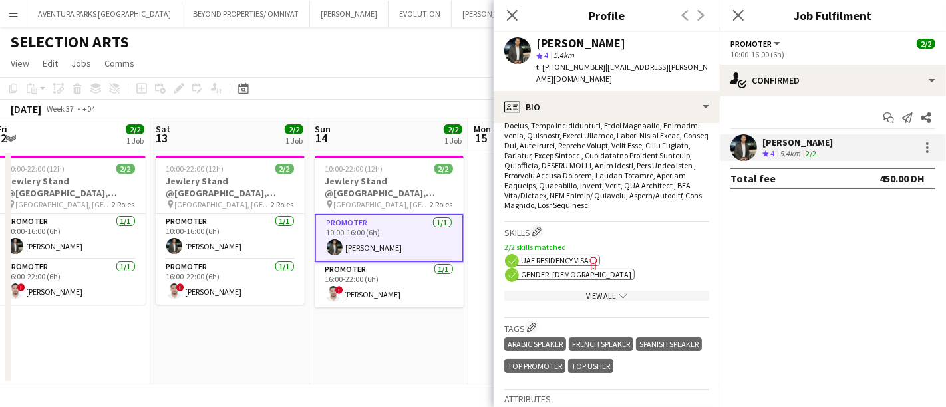
click at [592, 291] on div "View All chevron-down" at bounding box center [606, 296] width 205 height 10
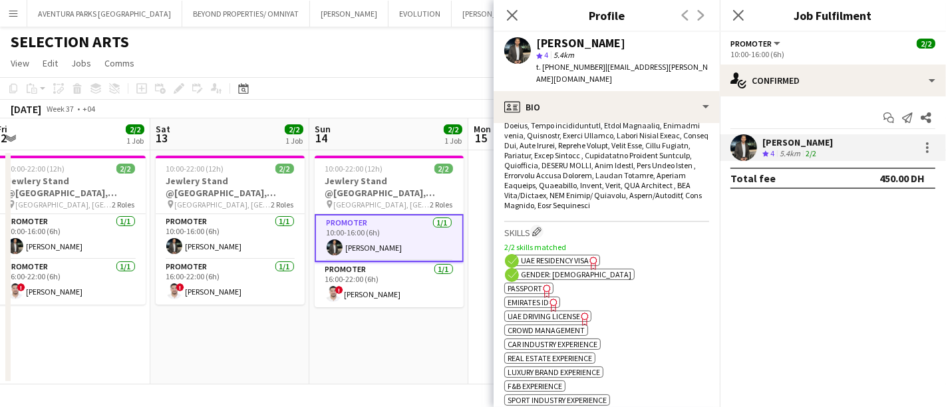
scroll to position [743, 0]
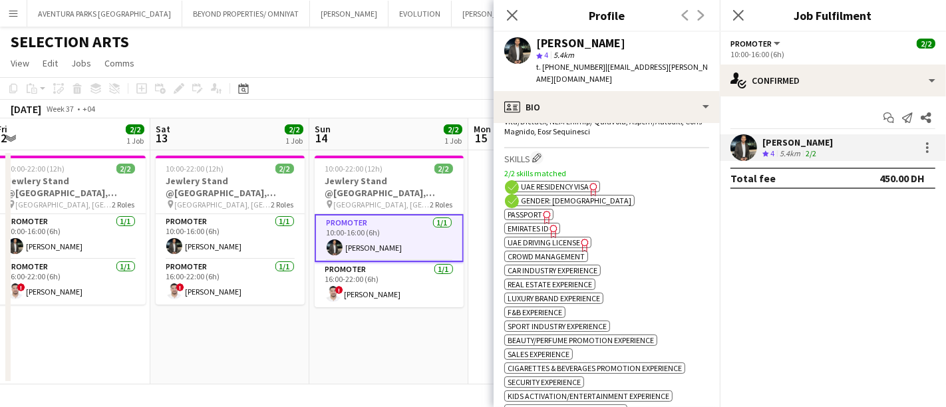
click at [530, 224] on span "Emirates ID" at bounding box center [528, 229] width 41 height 10
click at [338, 279] on app-card-role "Promoter 1/1 16:00-22:00 (6h) ! Mohanad Abumousa" at bounding box center [389, 284] width 149 height 45
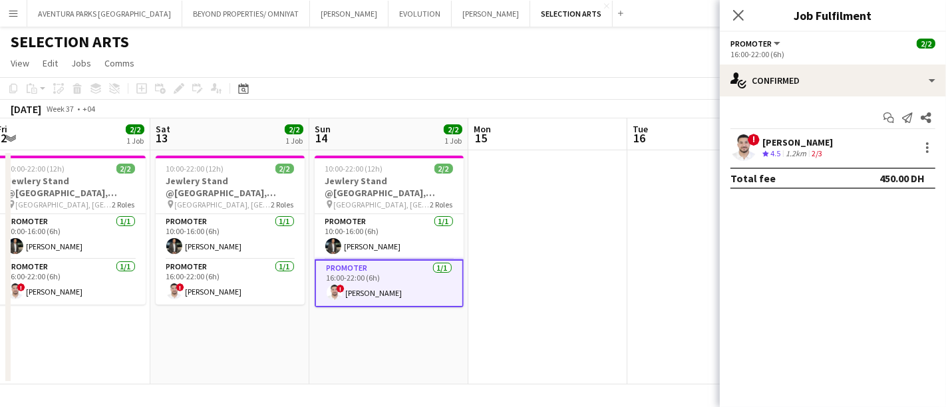
click at [808, 144] on div "Mohanad Abumousa" at bounding box center [798, 142] width 71 height 12
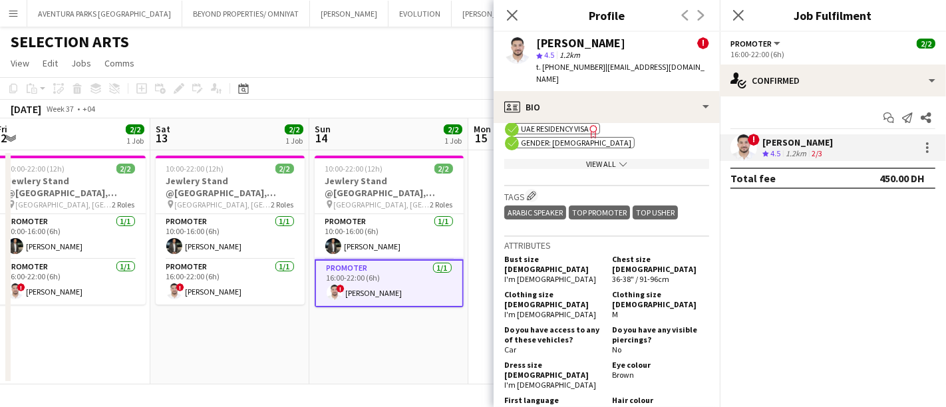
scroll to position [591, 0]
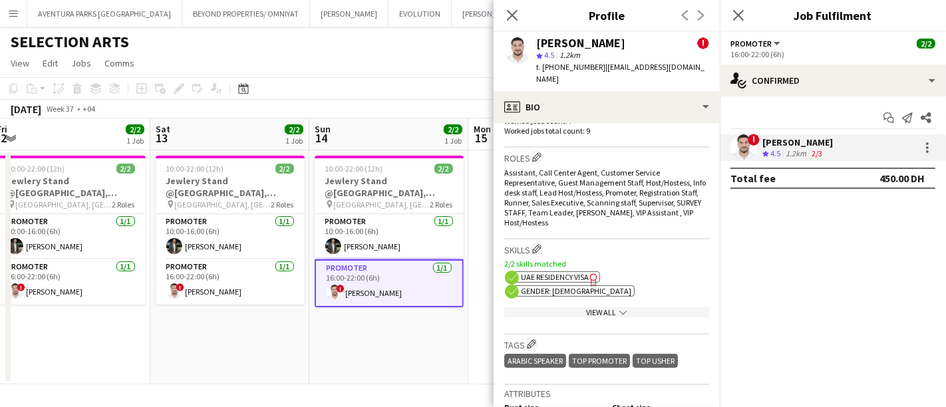
click at [600, 307] on div "View All chevron-down" at bounding box center [606, 312] width 205 height 10
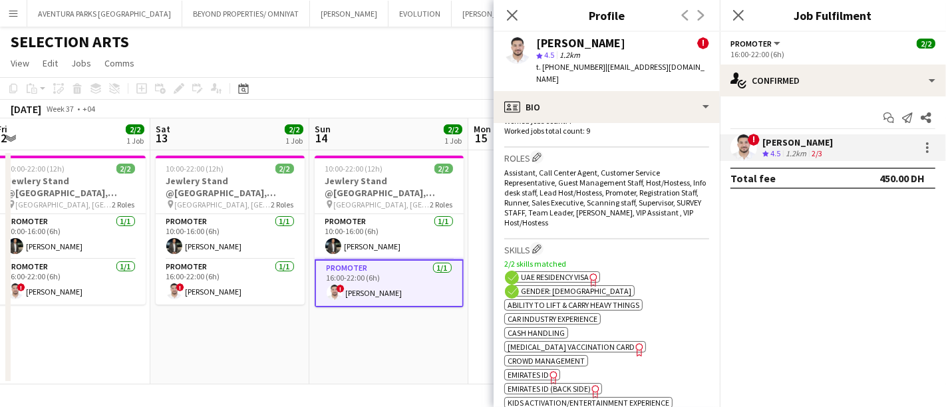
scroll to position [666, 0]
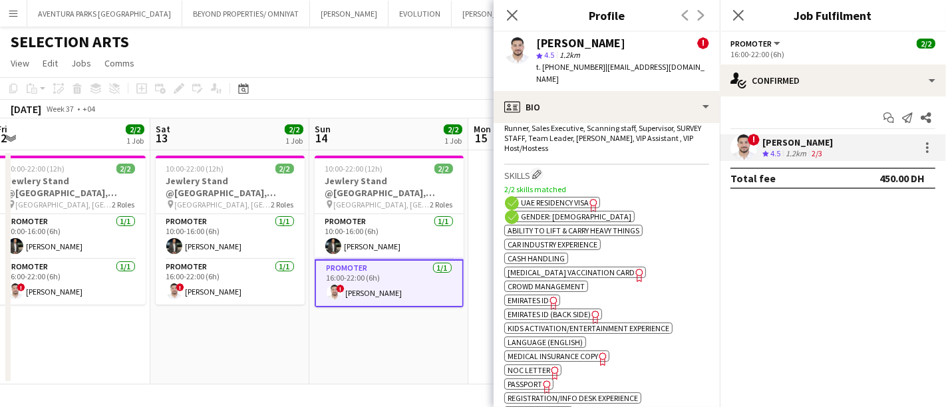
click at [530, 296] on span "Emirates ID" at bounding box center [528, 301] width 41 height 10
click at [379, 329] on app-date-cell "10:00-22:00 (12h) 2/2 Jewlery Stand @Galleria Mall, Abu Dhabi pin Galleria Mall…" at bounding box center [388, 267] width 159 height 234
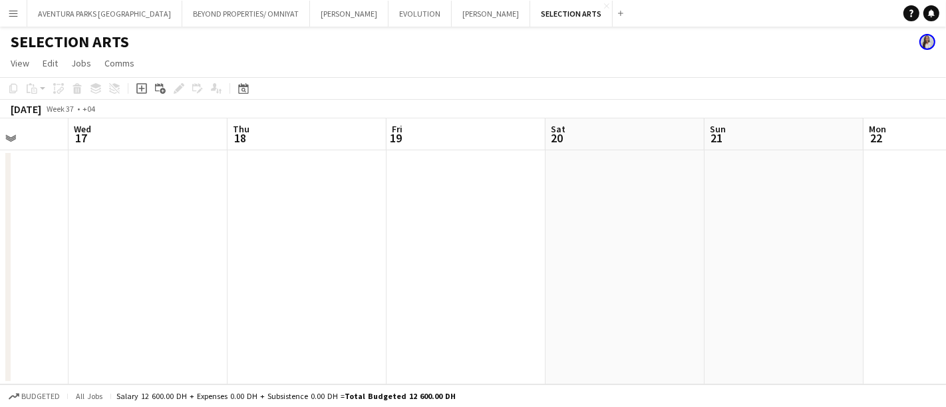
drag, startPoint x: 719, startPoint y: 228, endPoint x: 0, endPoint y: 190, distance: 719.8
click at [0, 190] on app-calendar-viewport "Sun 14 2/2 1 Job Mon 15 Tue 16 Wed 17 Thu 18 Fri 19 Sat 20 Sun 21 Mon 22 Tue 23…" at bounding box center [473, 251] width 946 height 266
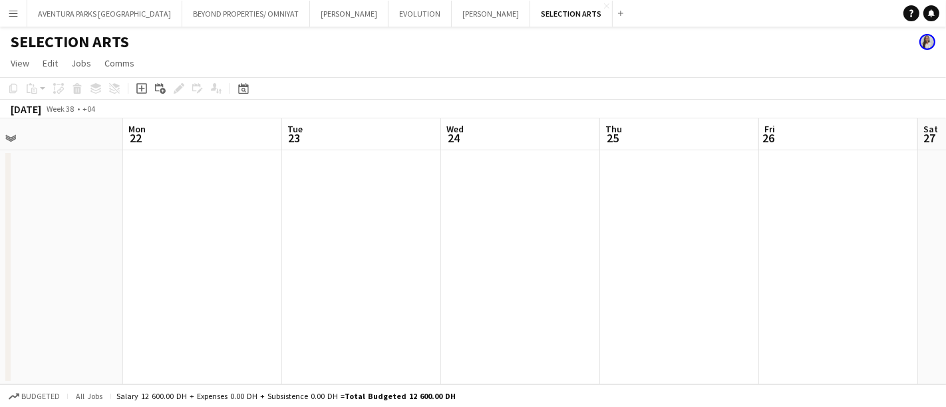
scroll to position [0, 429]
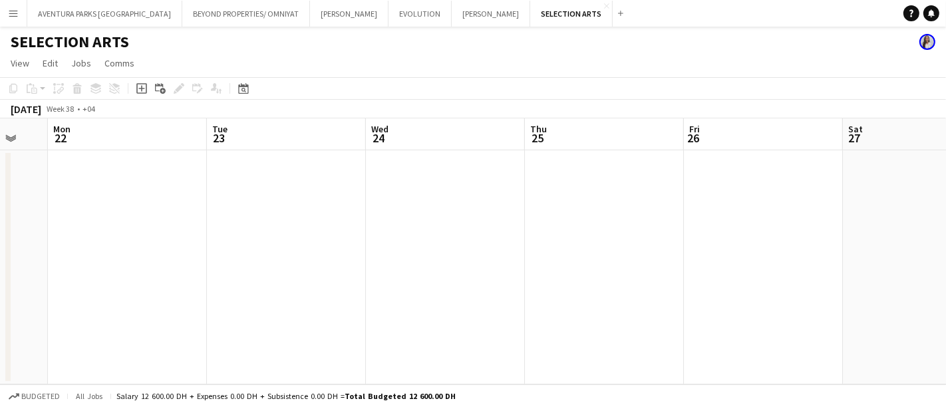
drag, startPoint x: 815, startPoint y: 195, endPoint x: 0, endPoint y: 190, distance: 815.3
click at [0, 190] on app-calendar-viewport "Fri 19 Sat 20 Sun 21 Mon 22 Tue 23 Wed 24 Thu 25 Fri 26 Sat 27 Sun 28 Mon 29" at bounding box center [473, 251] width 946 height 266
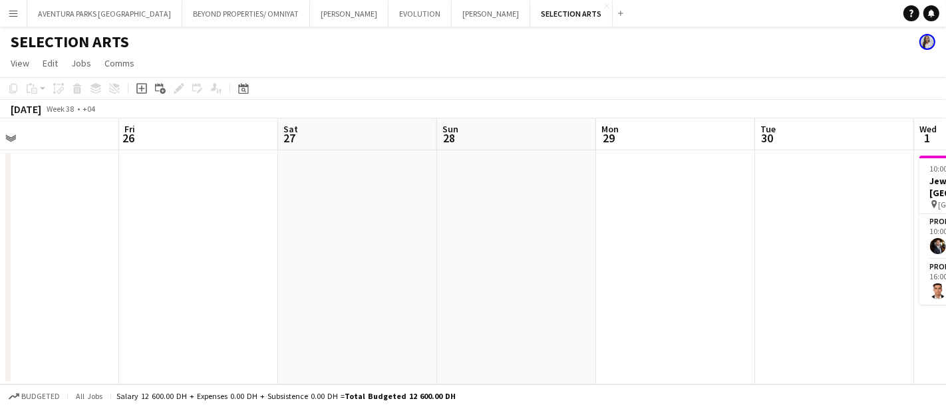
scroll to position [0, 405]
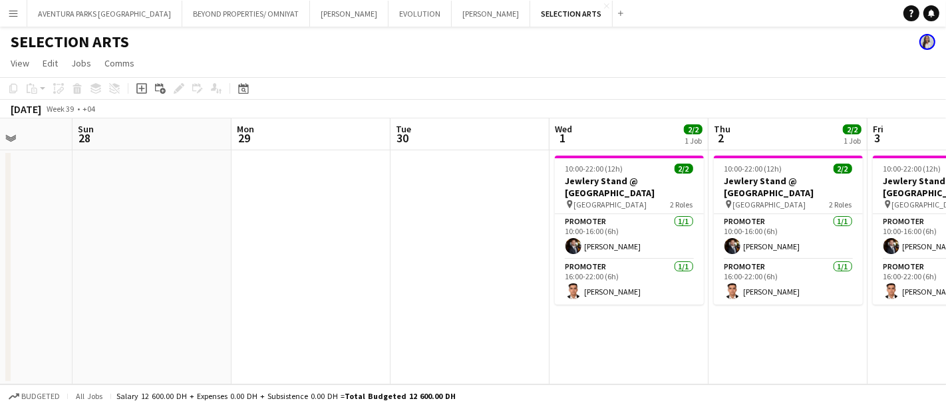
drag, startPoint x: 930, startPoint y: 203, endPoint x: 0, endPoint y: 191, distance: 930.5
click at [0, 191] on app-calendar-viewport "Thu 25 Fri 26 Sat 27 Sun 28 Mon 29 Tue 30 Wed 1 2/2 1 Job Thu 2 2/2 1 Job Fri 3…" at bounding box center [473, 251] width 946 height 266
click at [626, 238] on app-card-role "Promoter 1/1 10:00-16:00 (6h) mohamed sabri" at bounding box center [629, 236] width 149 height 45
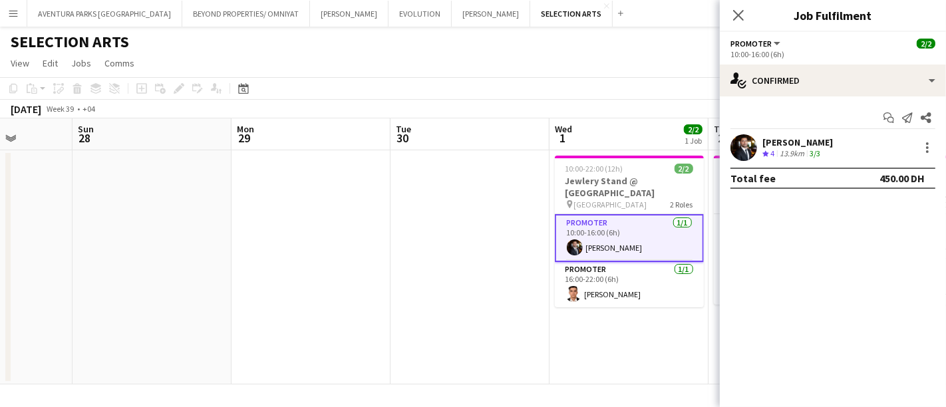
click at [815, 141] on div "mohamed sabri" at bounding box center [798, 142] width 71 height 12
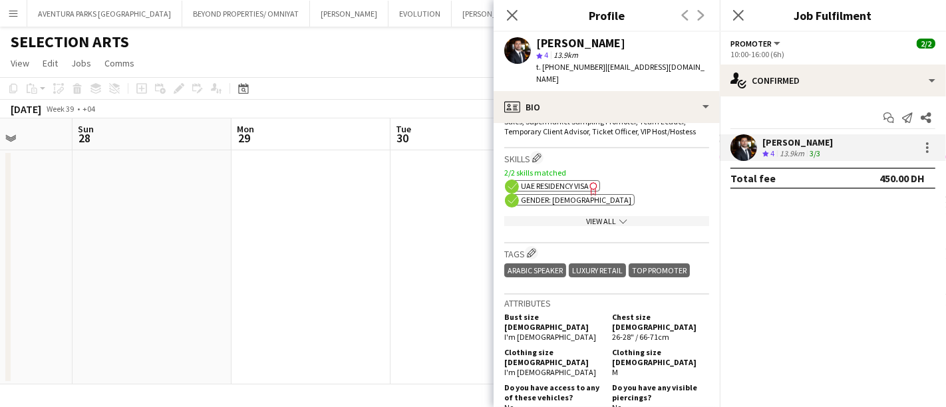
scroll to position [517, 0]
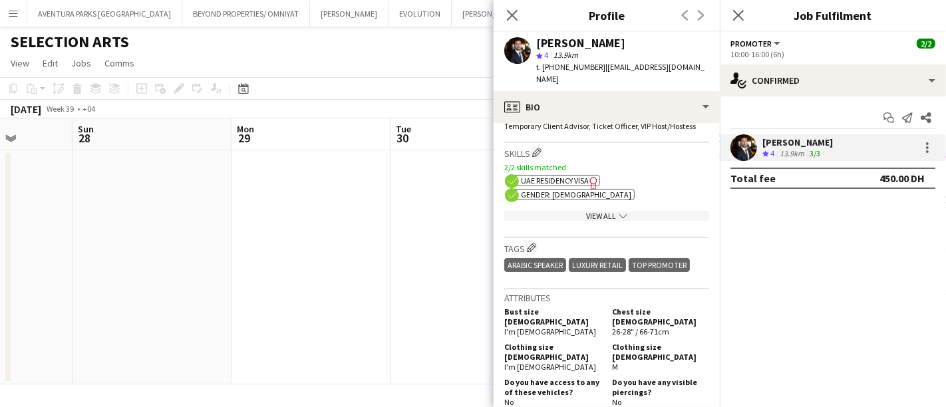
click at [602, 211] on div "View All chevron-down" at bounding box center [606, 216] width 205 height 10
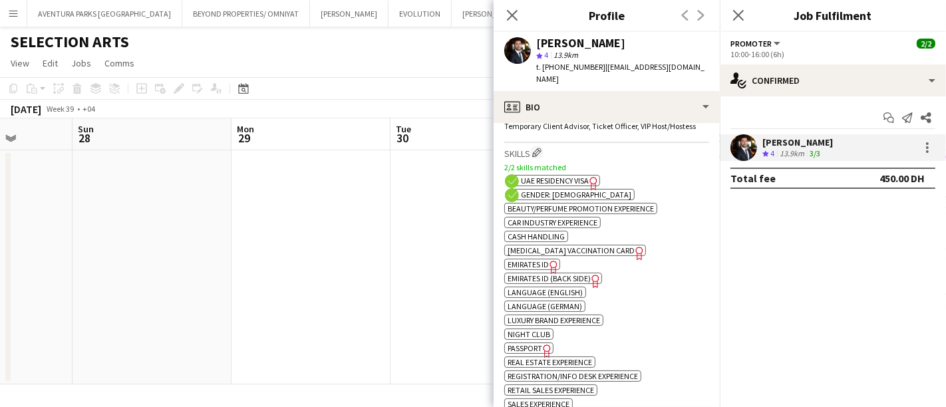
click at [543, 262] on span "Emirates ID" at bounding box center [528, 265] width 41 height 10
click at [530, 274] on span "Emirates ID (back side)" at bounding box center [549, 279] width 83 height 10
click at [455, 156] on app-date-cell at bounding box center [470, 267] width 159 height 234
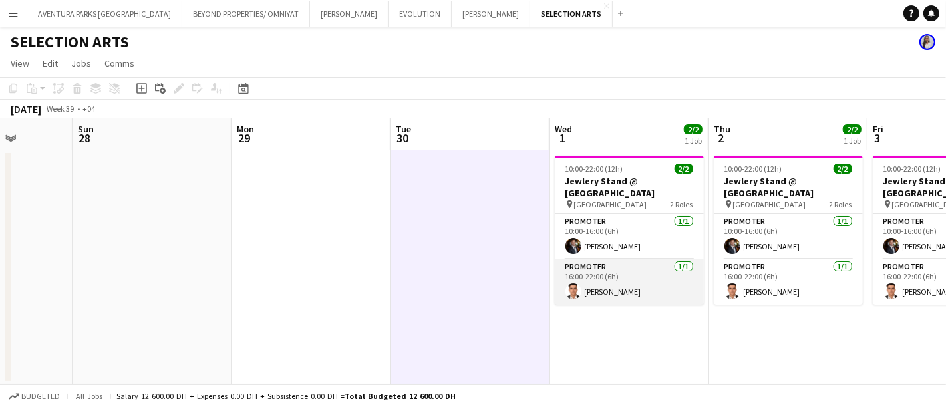
click at [622, 284] on app-card-role "Promoter 1/1 16:00-22:00 (6h) Hichame Abouchama" at bounding box center [629, 282] width 149 height 45
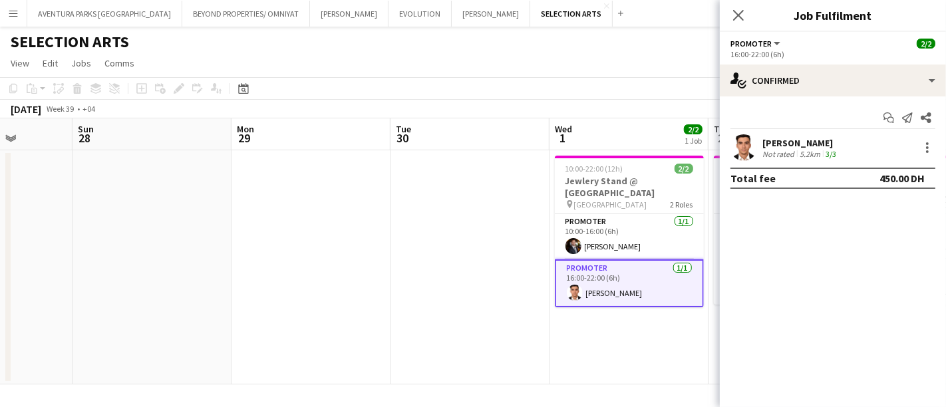
click at [799, 141] on div "Hichame Abouchama" at bounding box center [801, 143] width 77 height 12
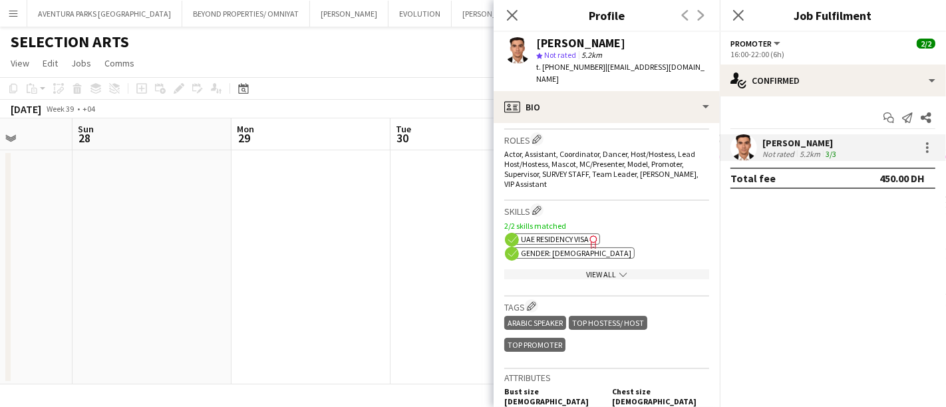
scroll to position [443, 0]
click at [598, 268] on div "View All chevron-down" at bounding box center [606, 273] width 205 height 10
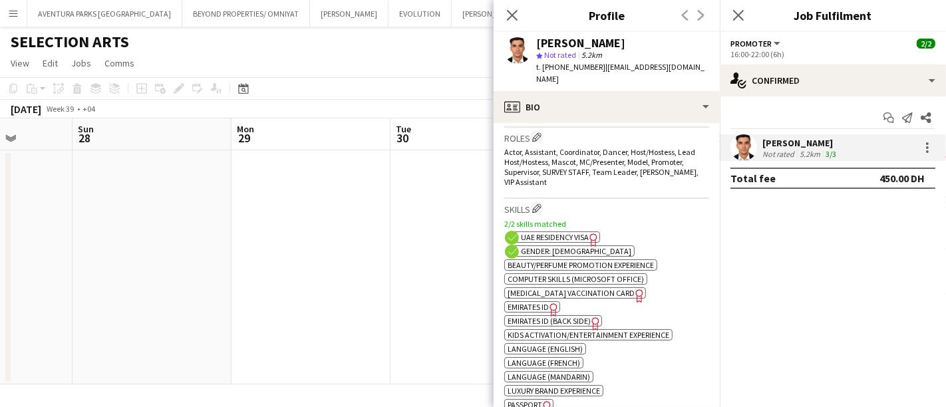
click at [536, 302] on span "Emirates ID" at bounding box center [528, 307] width 41 height 10
click at [556, 316] on span "Emirates ID (back side)" at bounding box center [549, 321] width 83 height 10
click at [416, 79] on app-toolbar "Copy Paste Paste Ctrl+V Paste with crew Ctrl+Shift+V Paste linked Job [GEOGRAPH…" at bounding box center [473, 88] width 946 height 23
